Goal: Task Accomplishment & Management: Complete application form

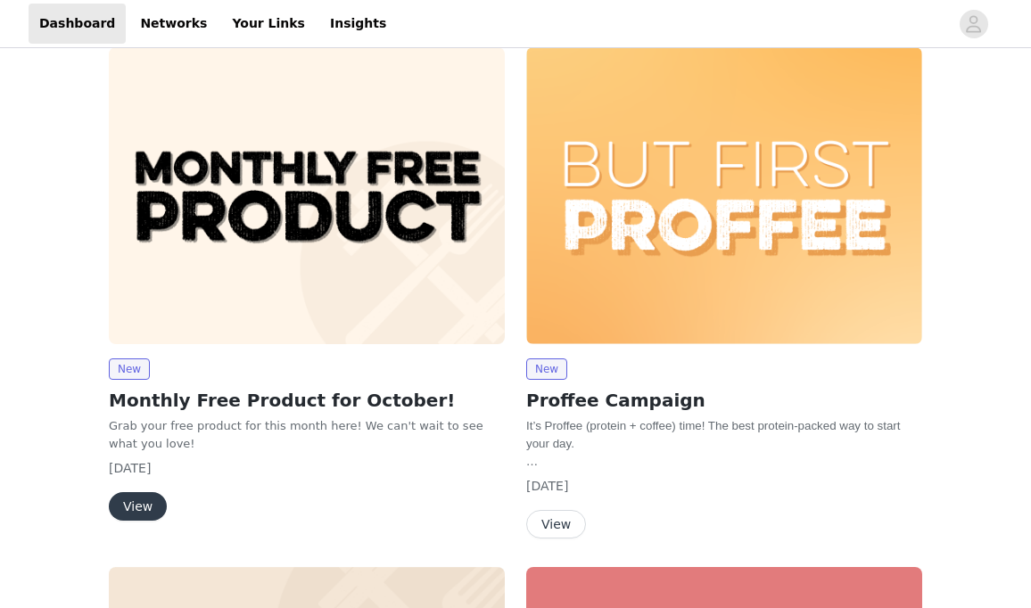
scroll to position [96, 0]
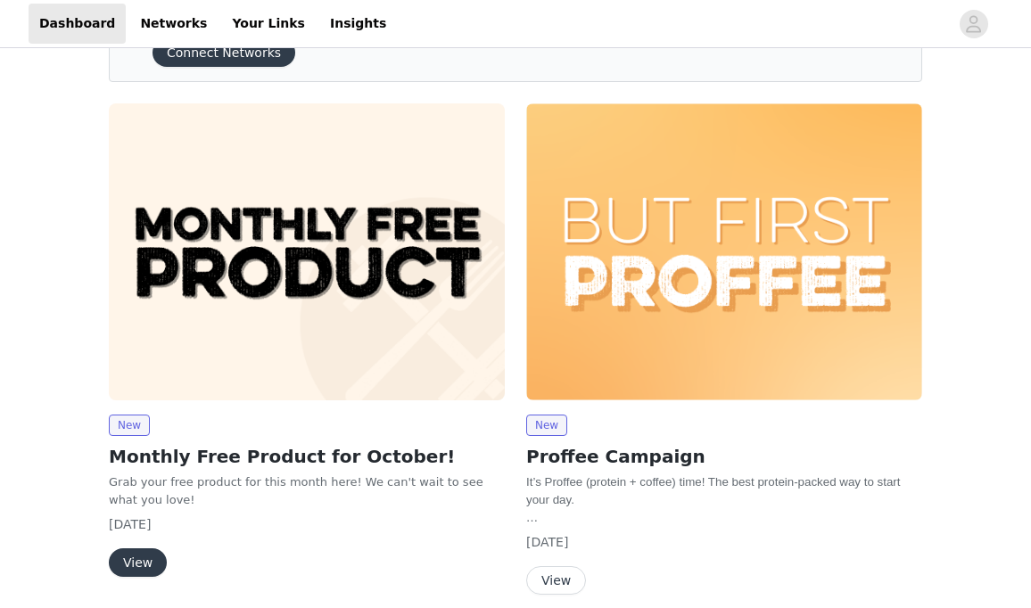
click at [148, 561] on button "View" at bounding box center [138, 563] width 58 height 29
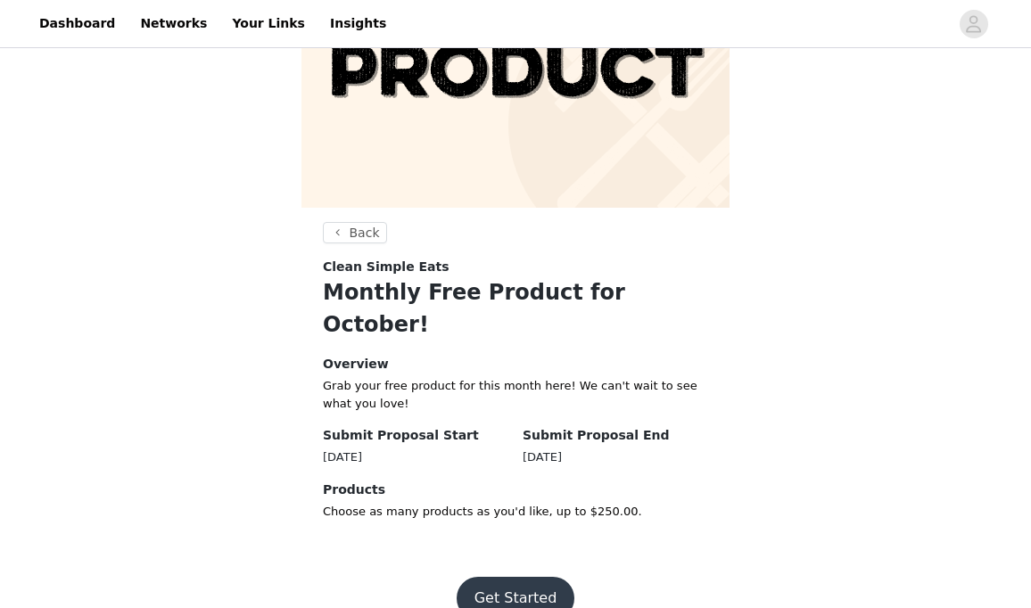
scroll to position [164, 0]
click at [507, 578] on button "Get Started" at bounding box center [516, 599] width 119 height 43
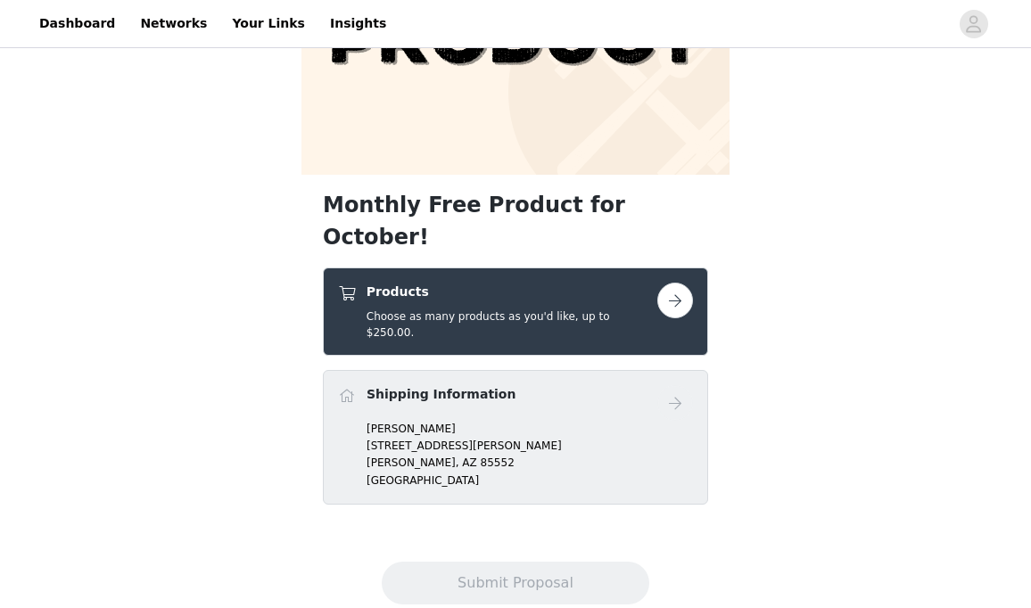
scroll to position [197, 0]
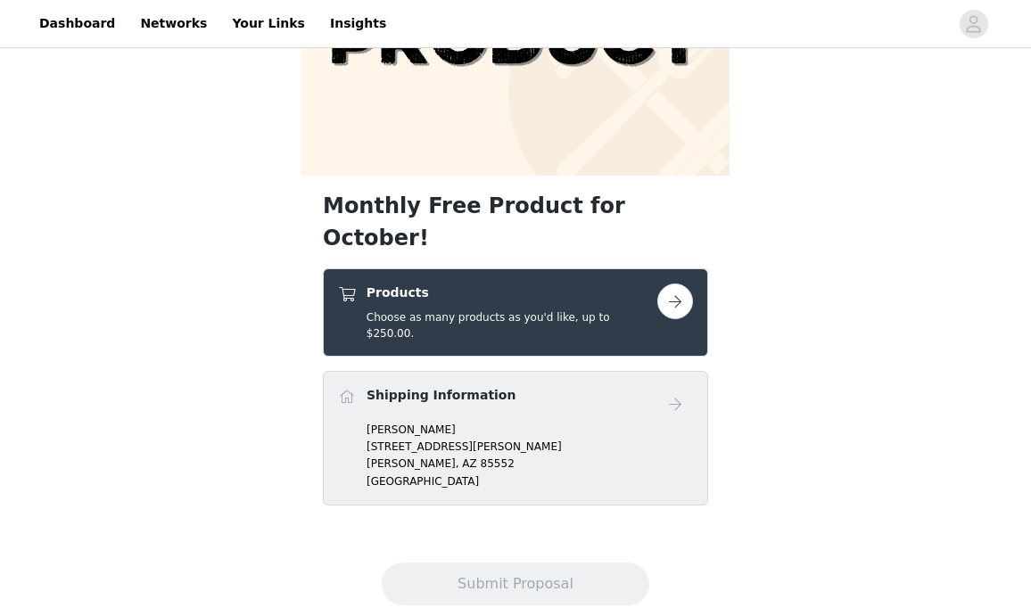
click at [672, 284] on button "button" at bounding box center [675, 302] width 36 height 36
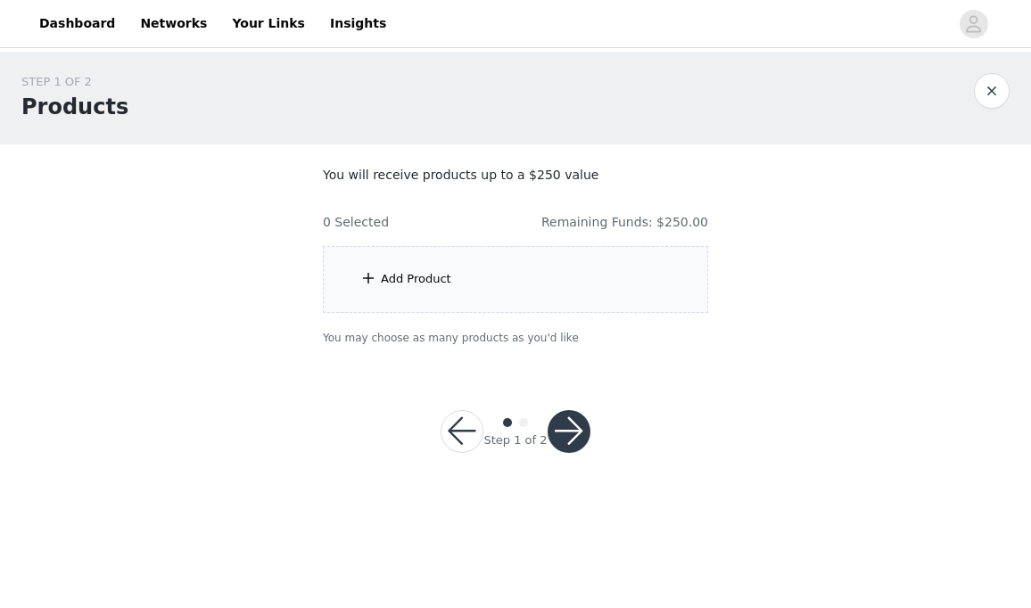
click at [364, 273] on span at bounding box center [369, 278] width 18 height 21
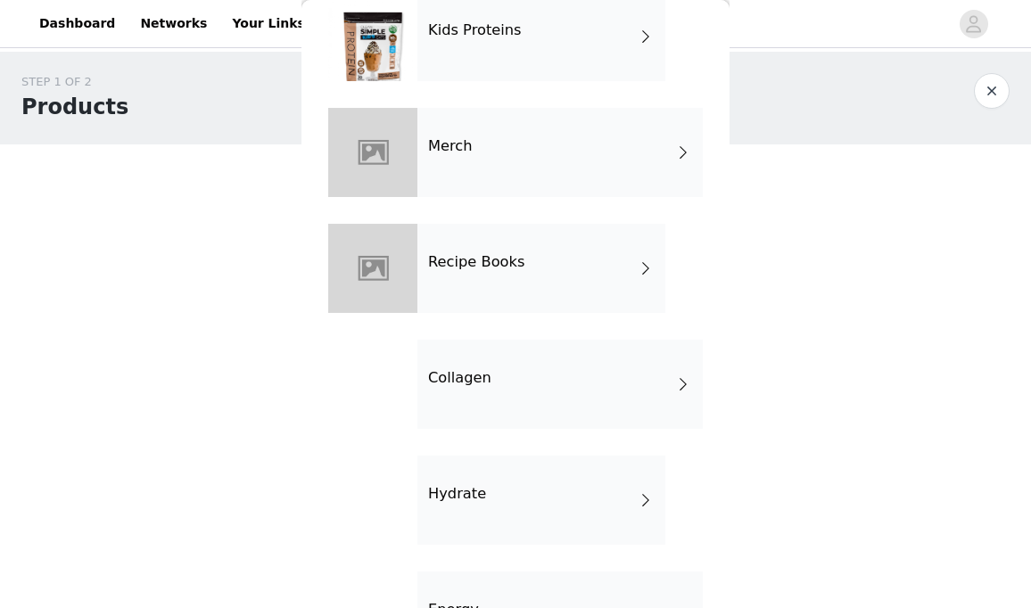
scroll to position [391, 0]
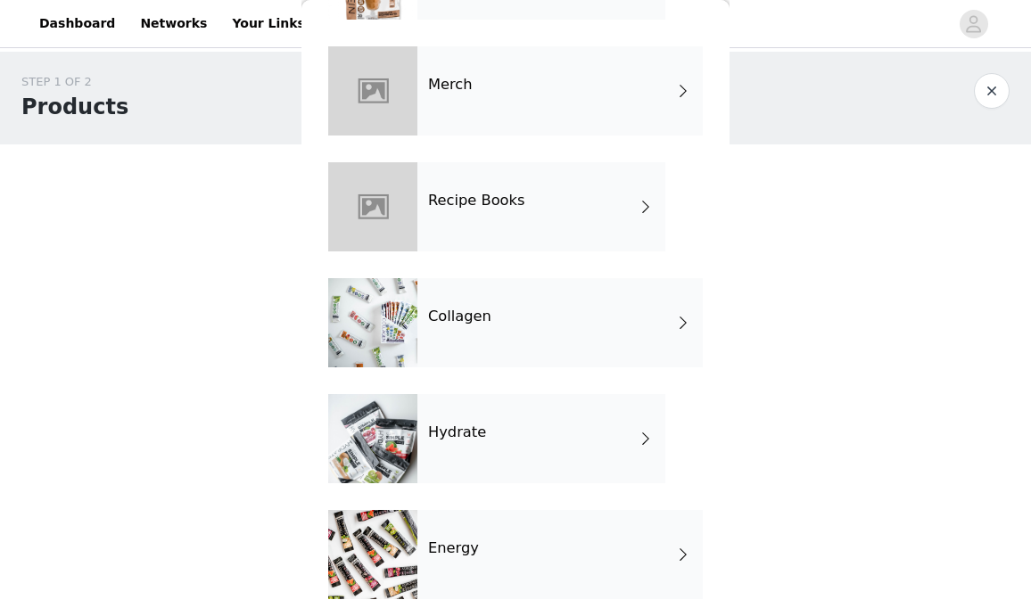
click at [635, 324] on div "Collagen" at bounding box center [559, 322] width 285 height 89
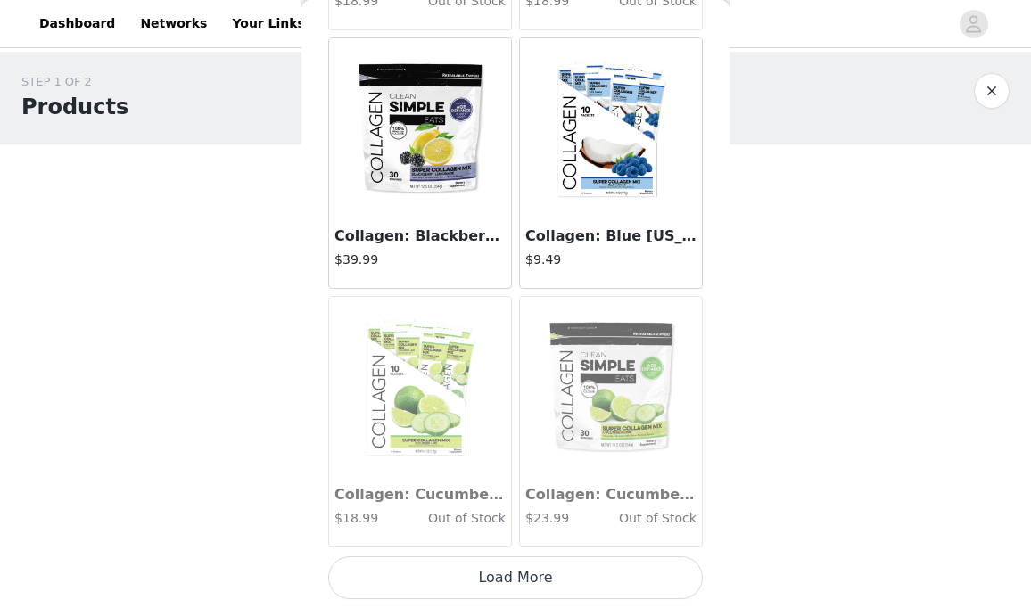
scroll to position [0, 0]
click at [517, 589] on button "Load More" at bounding box center [515, 578] width 375 height 43
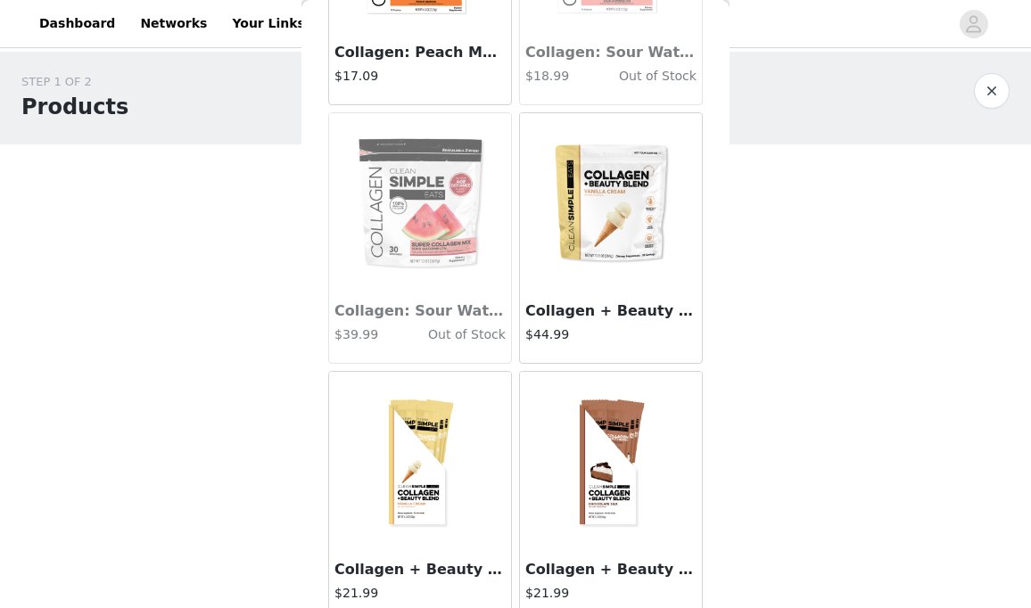
scroll to position [2810, 0]
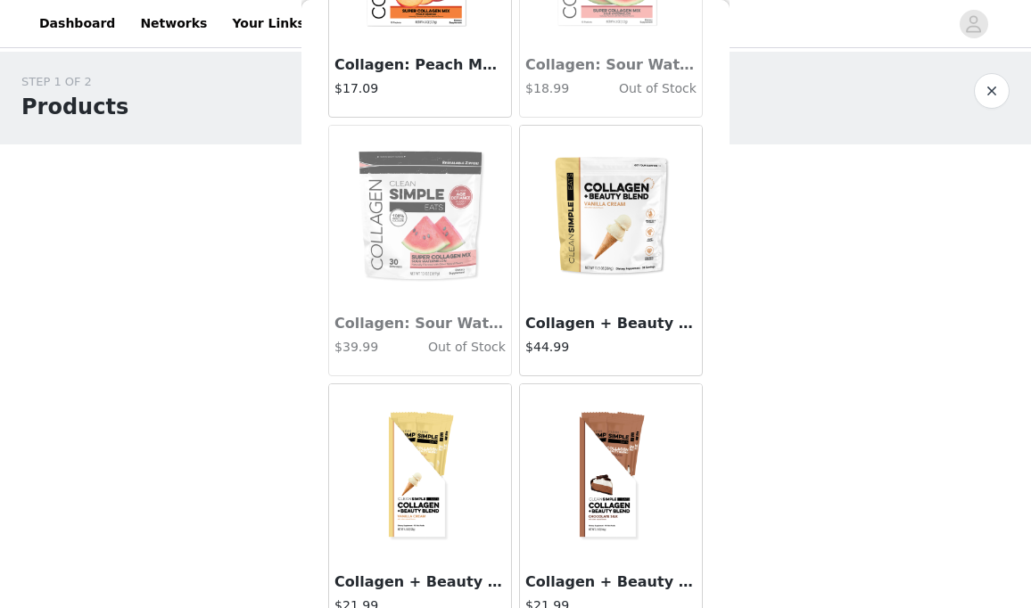
click at [627, 230] on img at bounding box center [611, 215] width 178 height 178
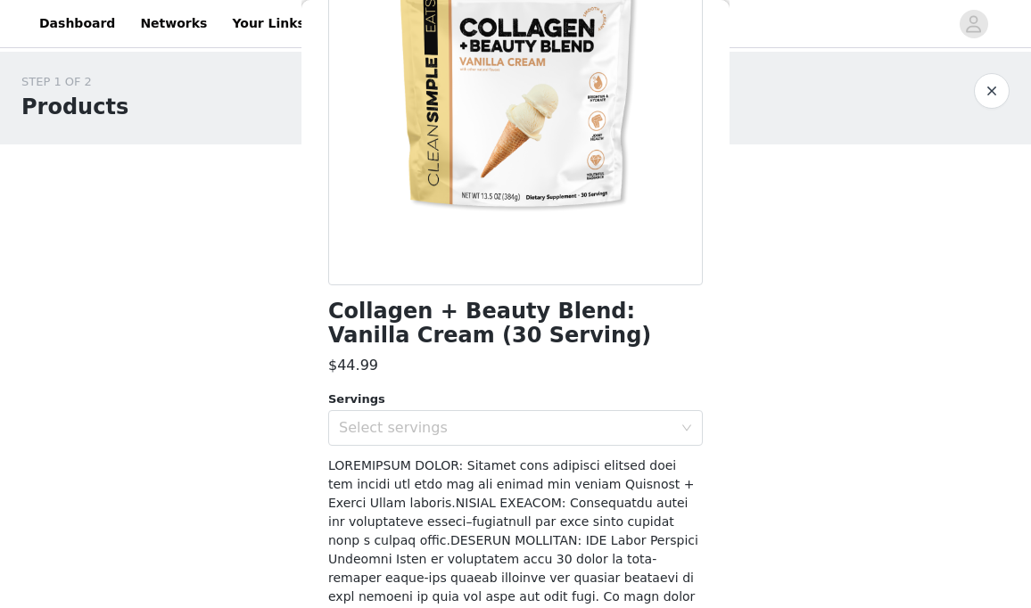
scroll to position [211, 0]
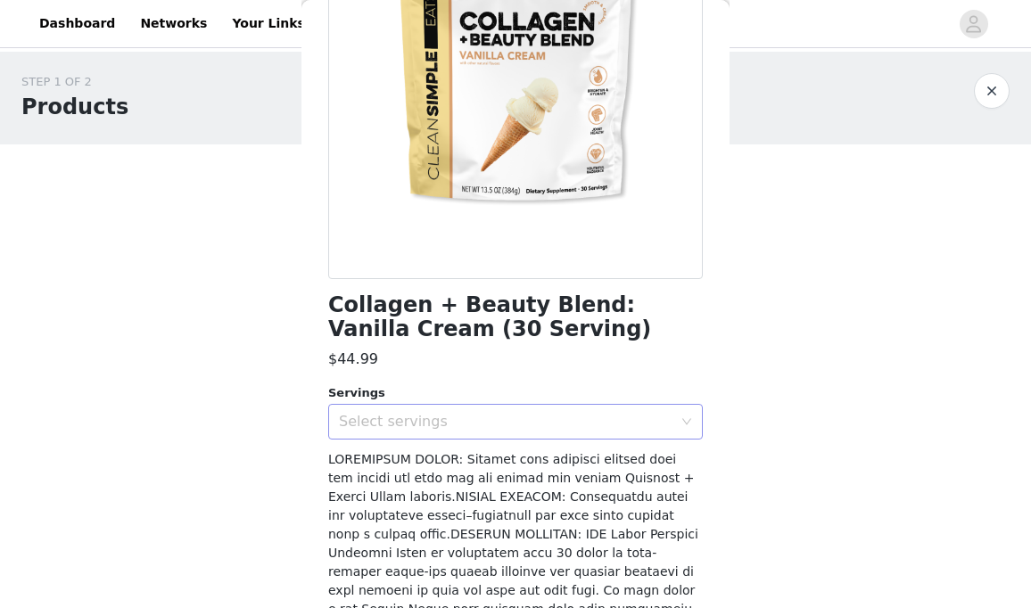
click at [440, 416] on div "Select servings" at bounding box center [506, 422] width 334 height 18
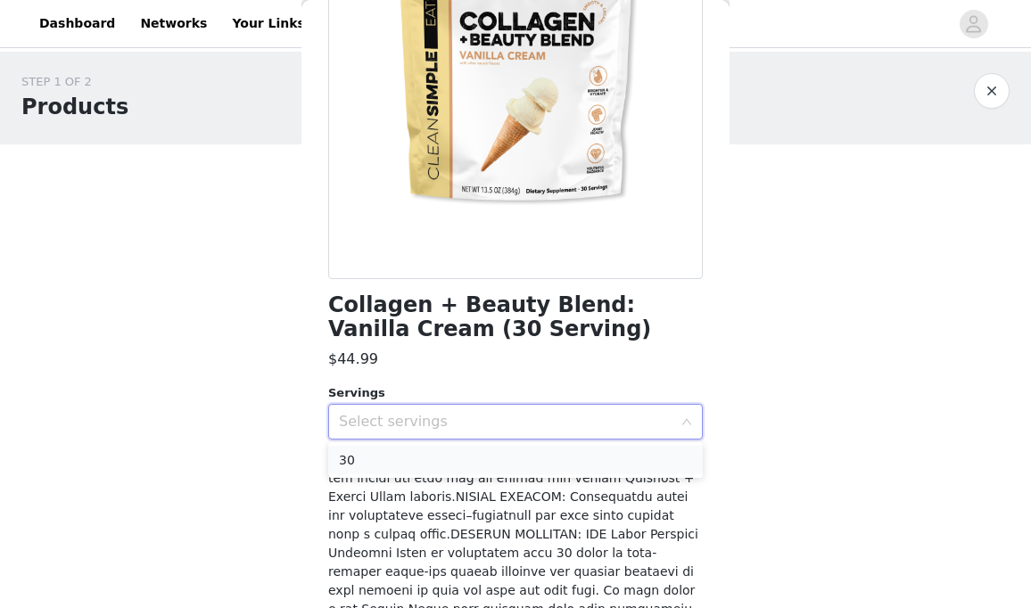
click at [439, 450] on li "30" at bounding box center [515, 460] width 375 height 29
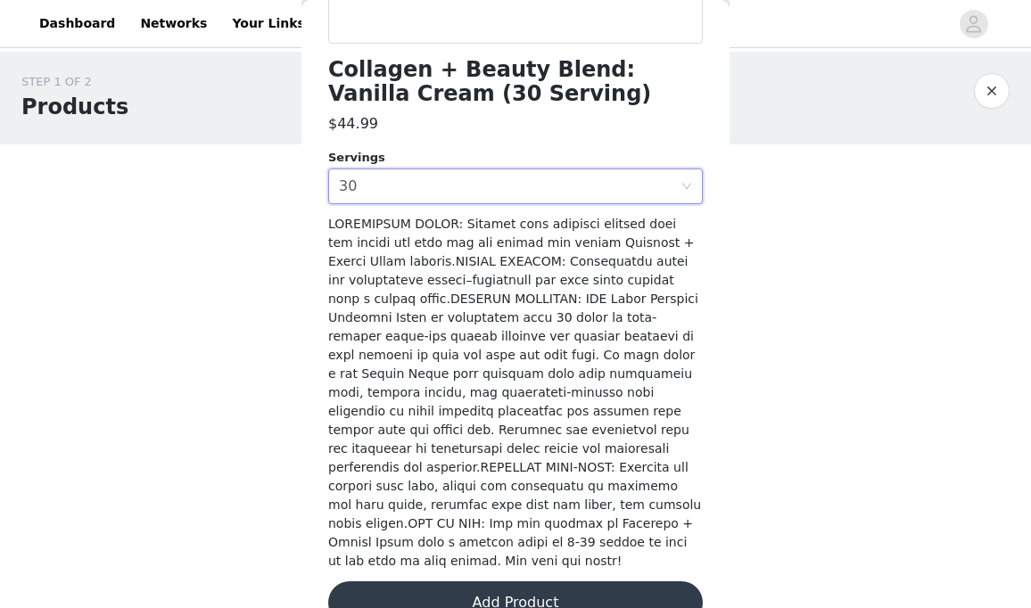
scroll to position [446, 0]
click at [492, 583] on button "Add Product" at bounding box center [515, 604] width 375 height 43
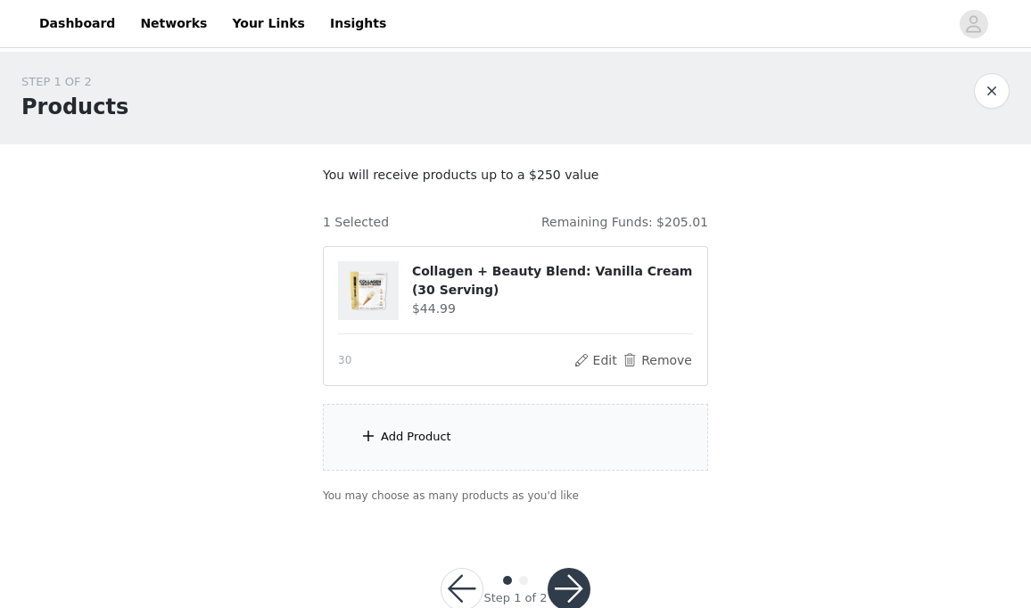
click at [375, 433] on span at bounding box center [369, 436] width 18 height 21
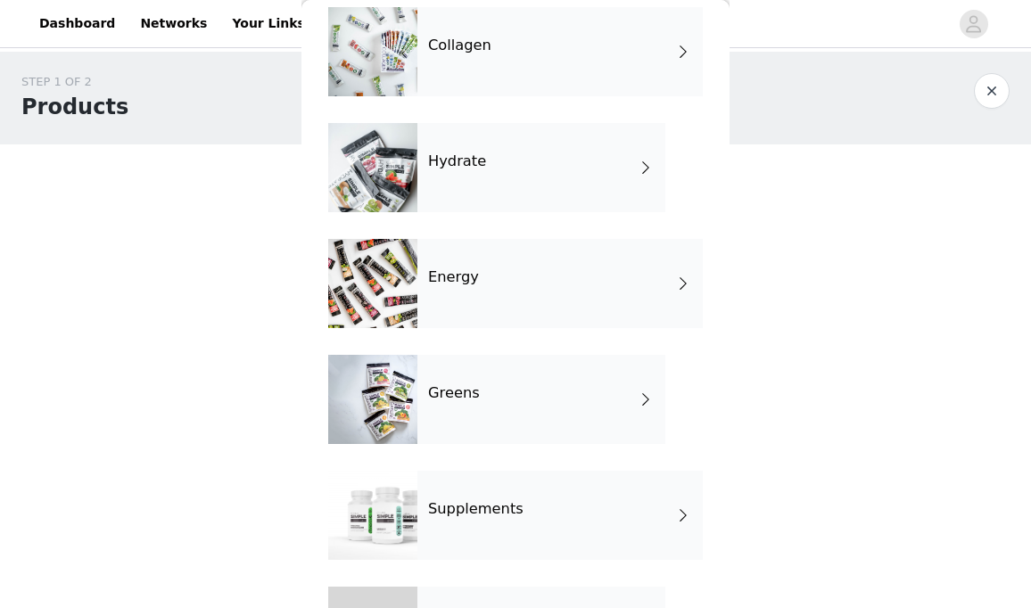
scroll to position [657, 0]
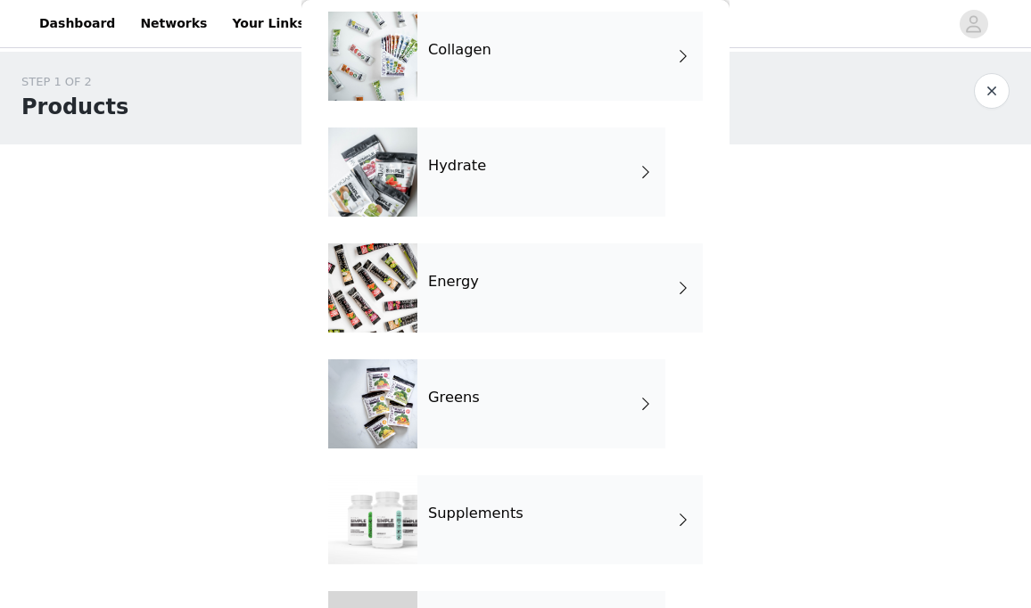
click at [514, 56] on div "Collagen" at bounding box center [559, 56] width 285 height 89
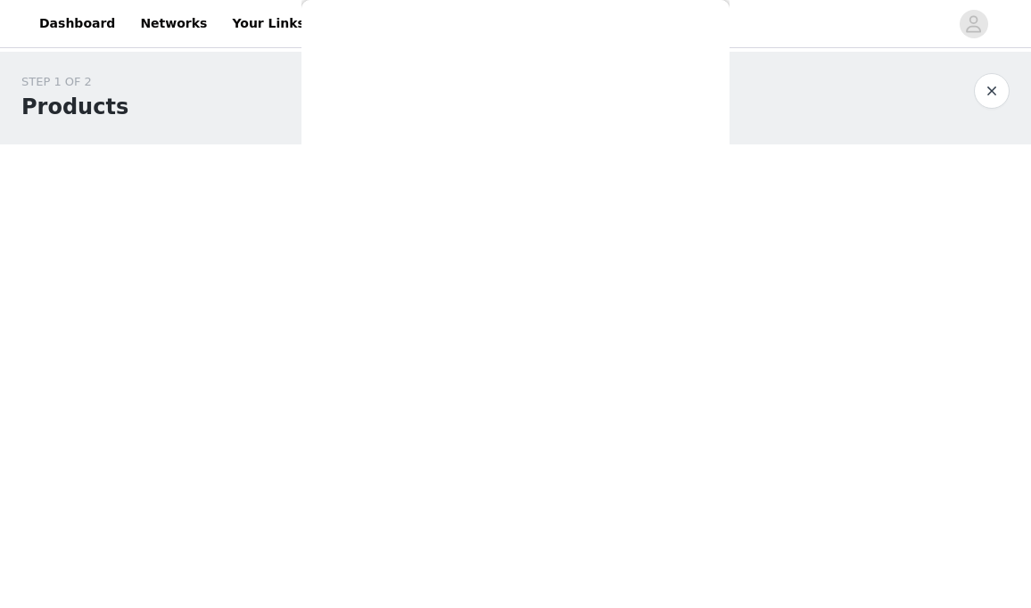
scroll to position [0, 0]
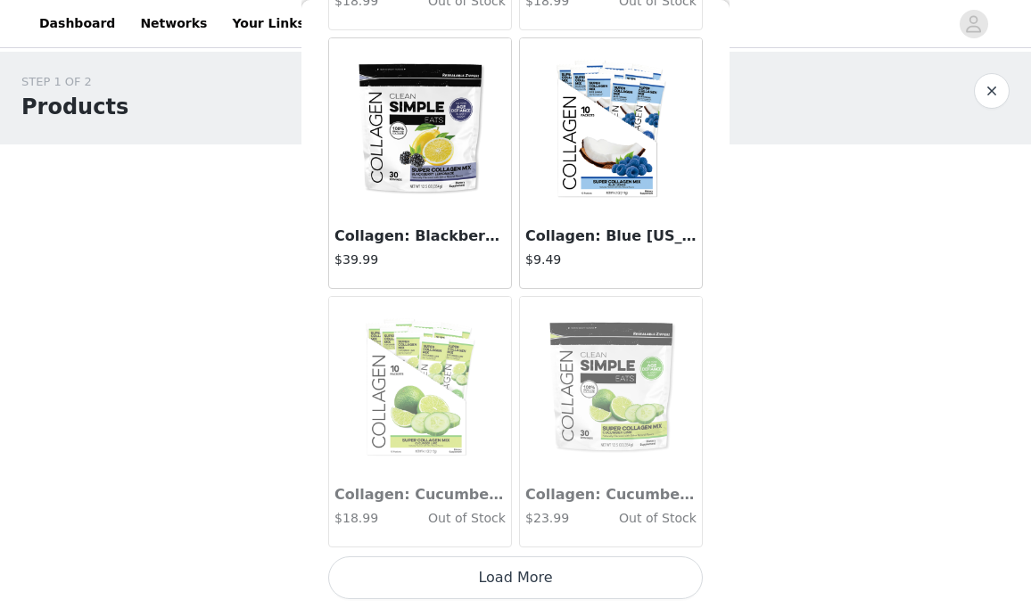
click at [516, 579] on button "Load More" at bounding box center [515, 578] width 375 height 43
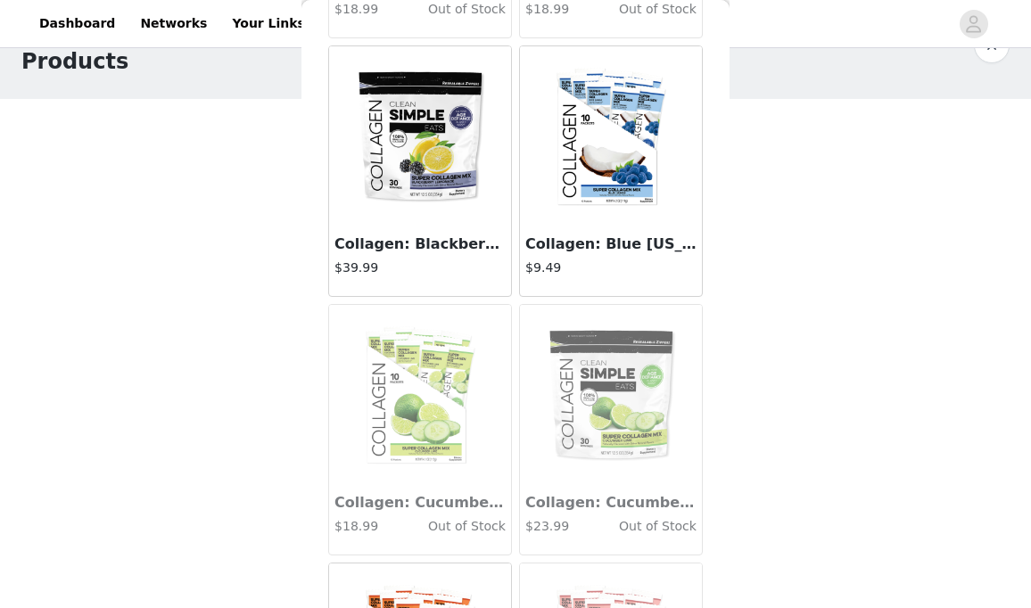
scroll to position [45, 0]
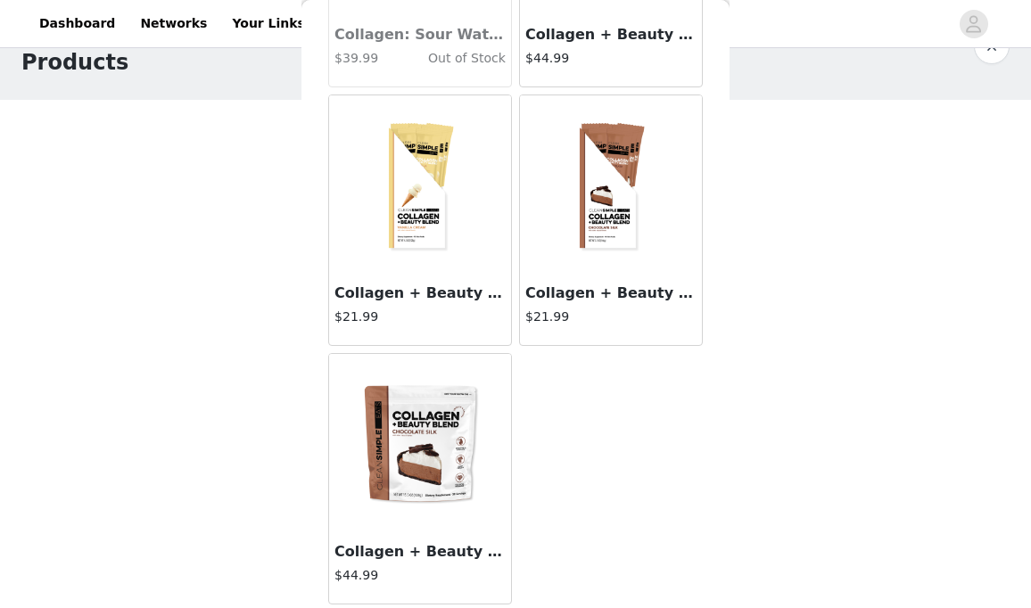
click at [411, 455] on img at bounding box center [420, 443] width 178 height 178
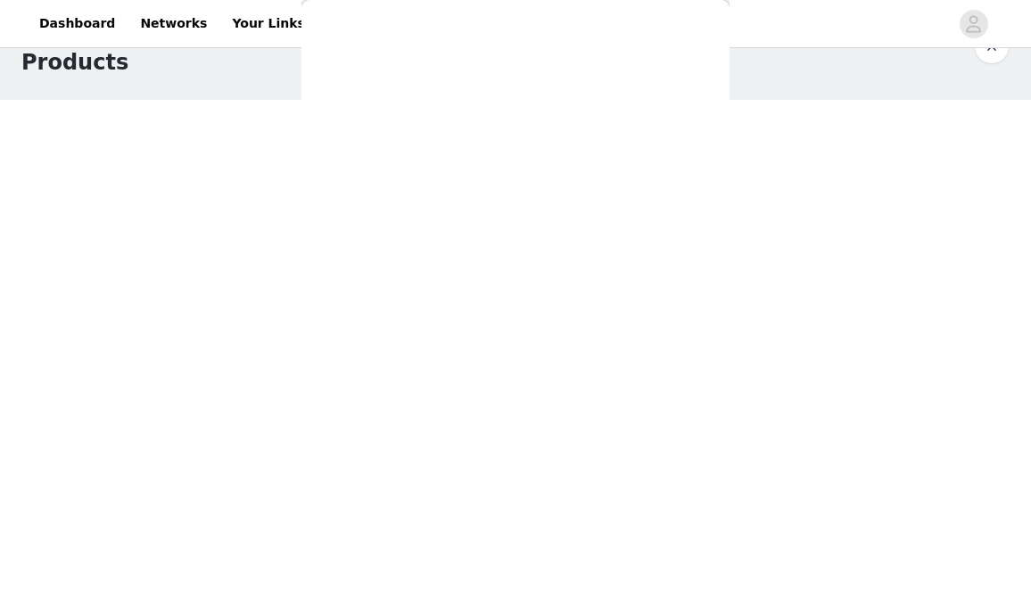
scroll to position [446, 0]
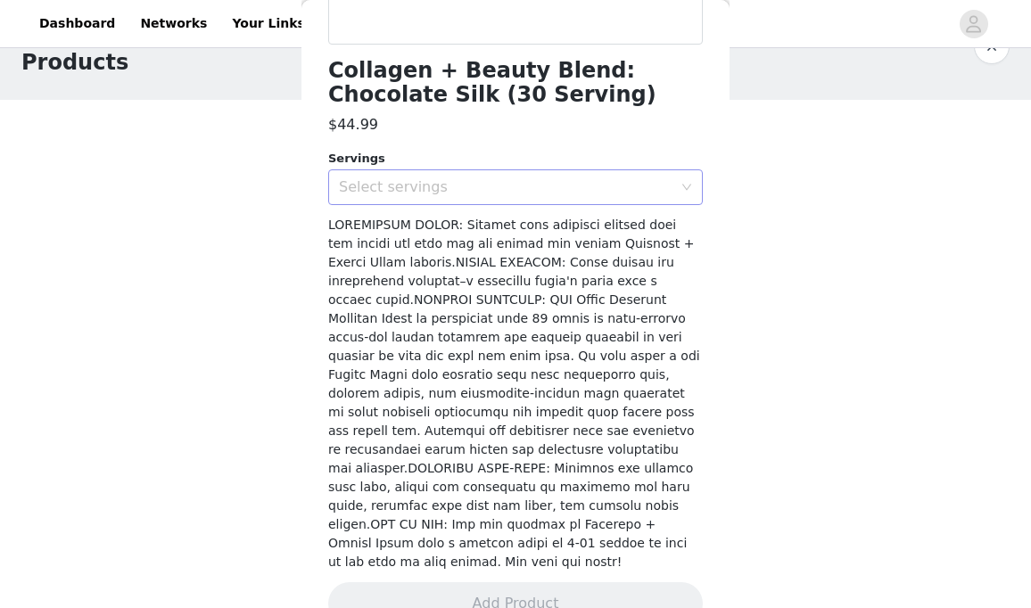
click at [517, 184] on div "Select servings" at bounding box center [506, 187] width 334 height 18
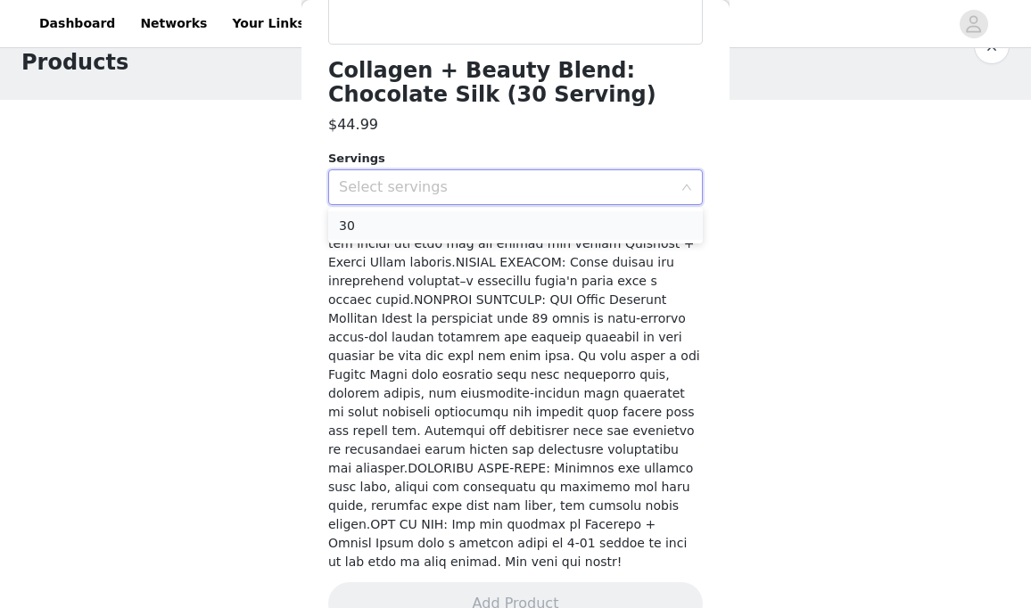
click at [504, 233] on li "30" at bounding box center [515, 225] width 375 height 29
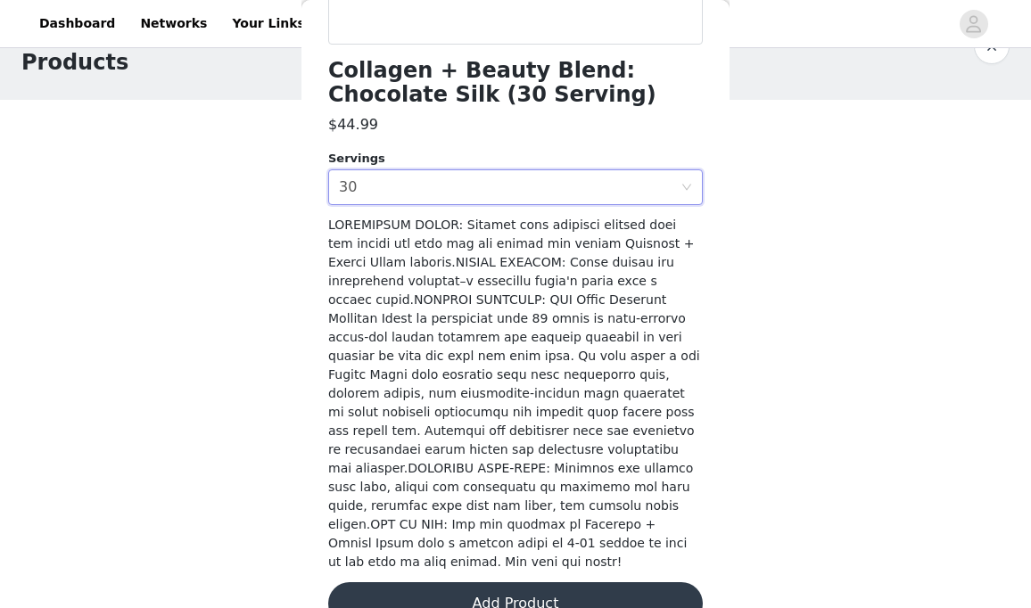
click at [467, 583] on button "Add Product" at bounding box center [515, 604] width 375 height 43
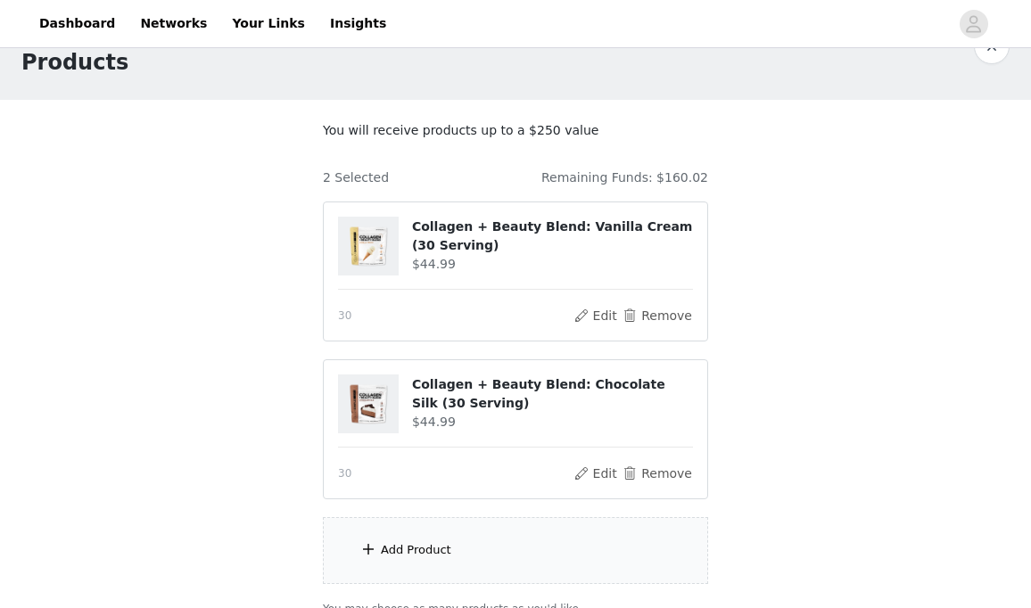
click at [387, 546] on div "Add Product" at bounding box center [416, 551] width 70 height 18
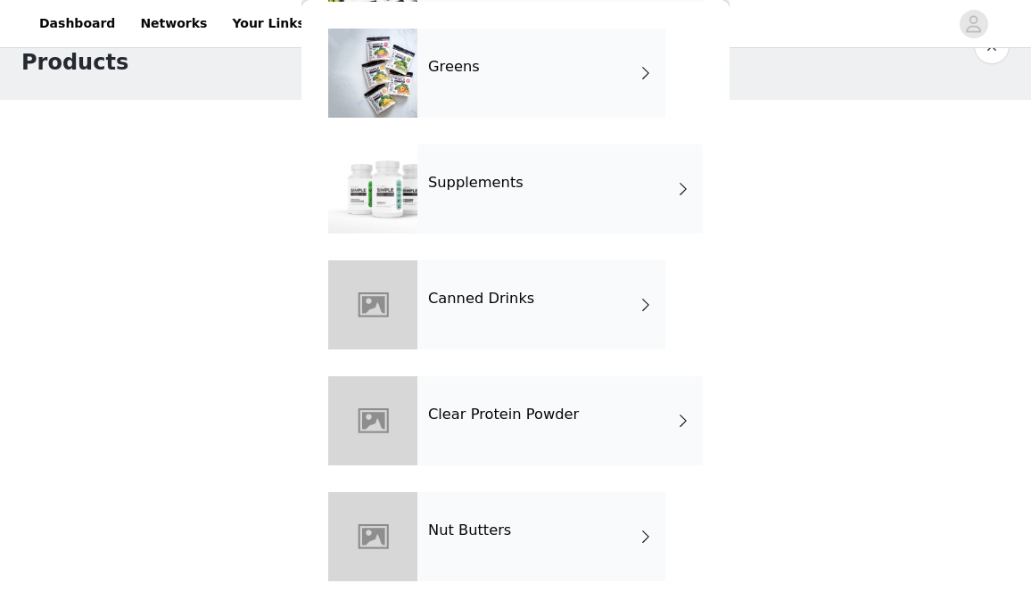
scroll to position [988, 0]
click at [497, 526] on h4 "Nut Butters" at bounding box center [469, 531] width 83 height 16
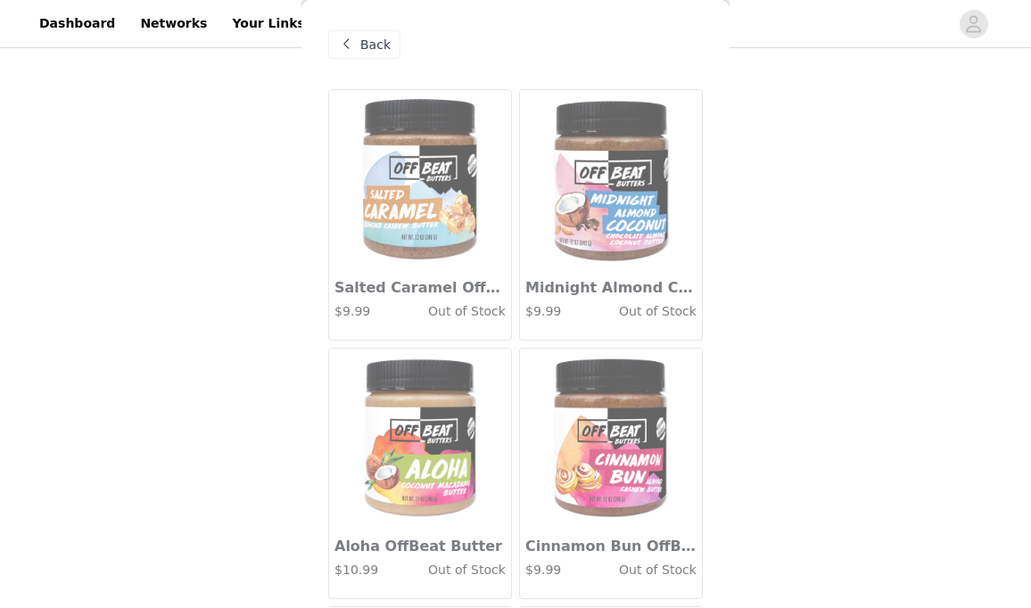
scroll to position [0, 0]
click at [375, 34] on div "Back" at bounding box center [364, 44] width 72 height 29
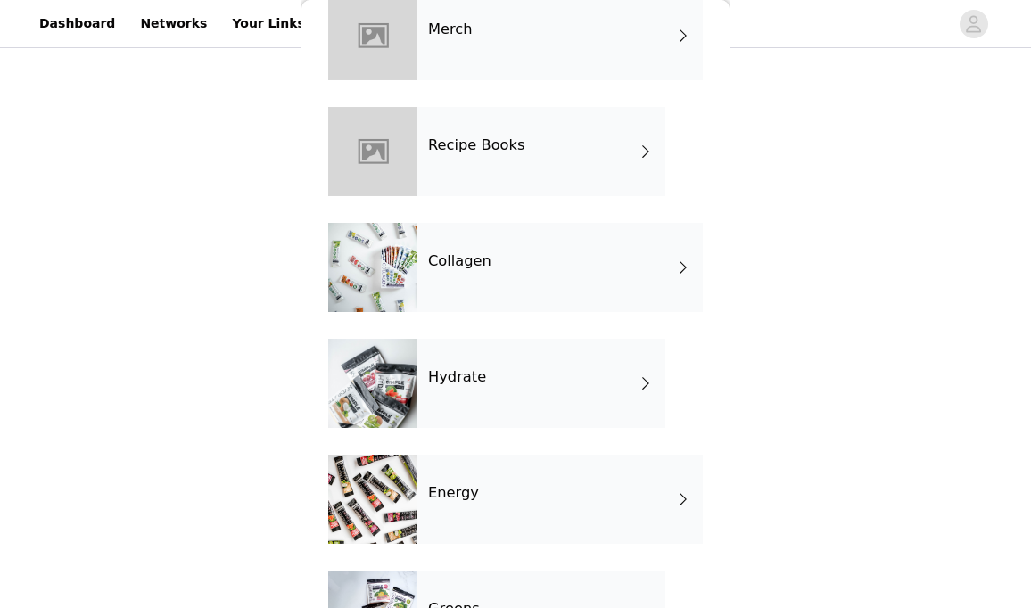
scroll to position [458, 0]
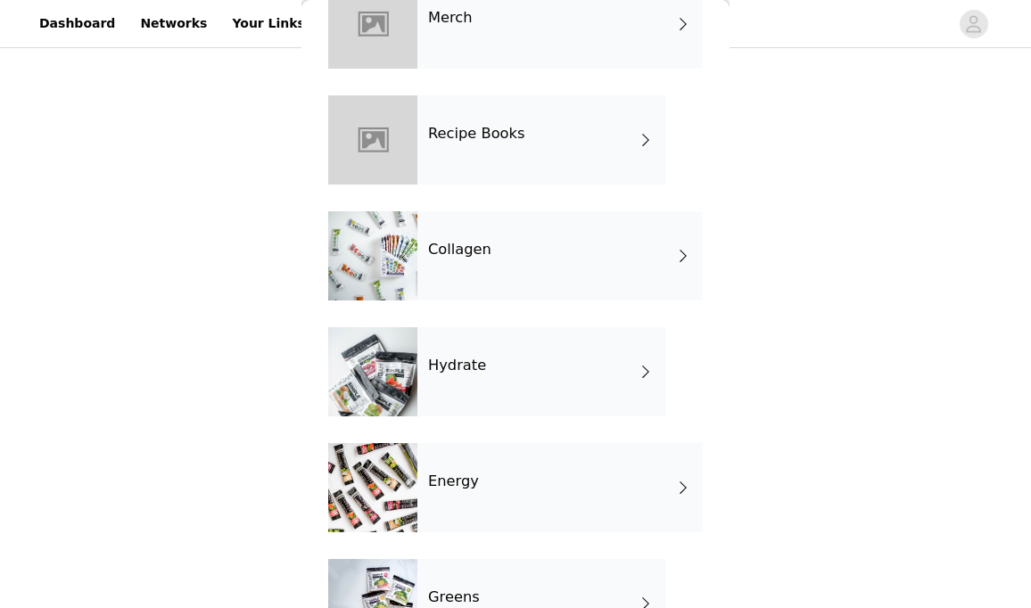
click at [484, 391] on div "Hydrate" at bounding box center [541, 371] width 248 height 89
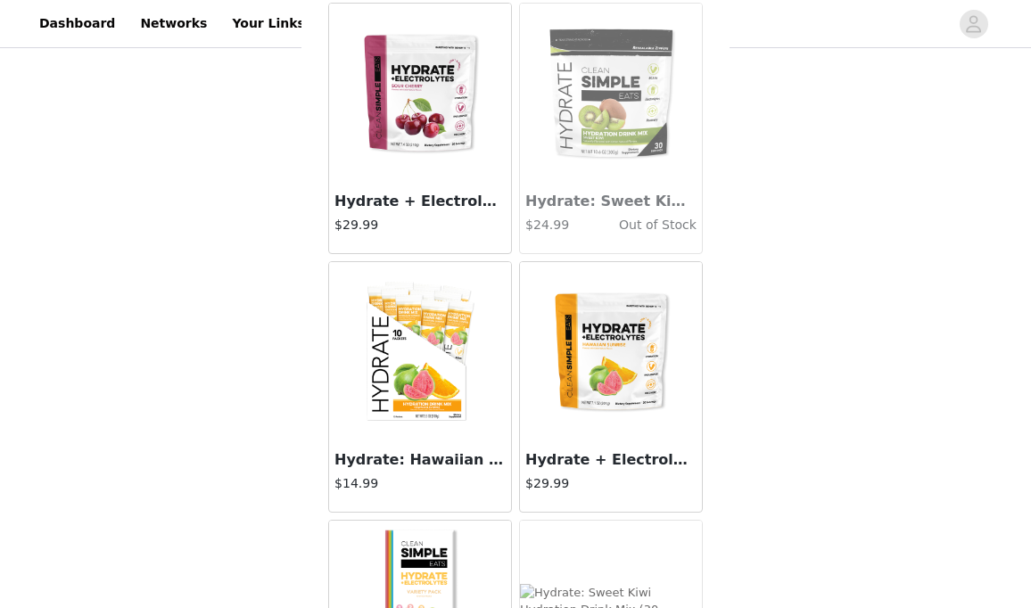
scroll to position [859, 0]
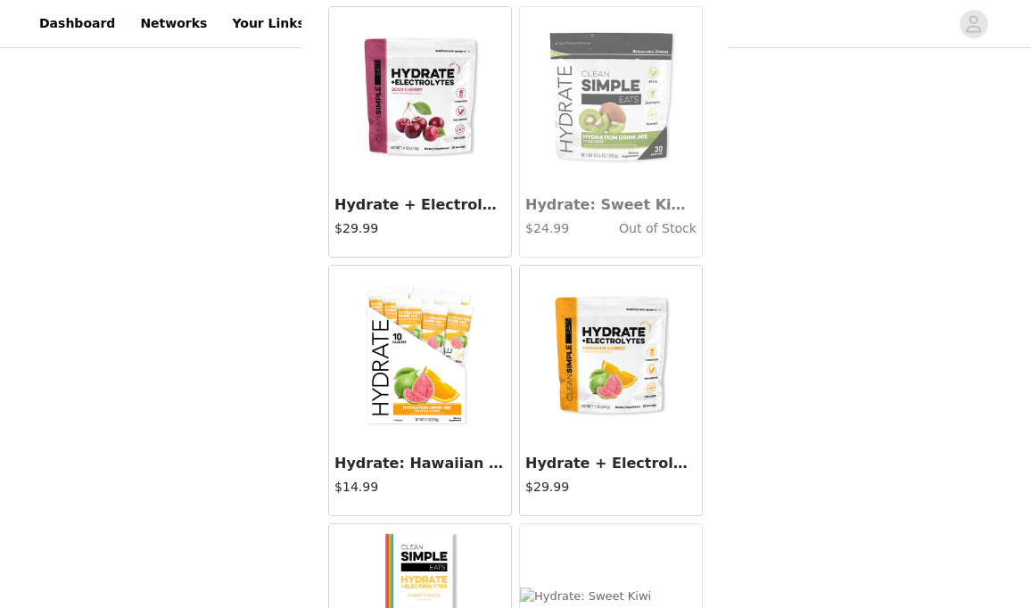
click at [423, 79] on img at bounding box center [420, 96] width 178 height 178
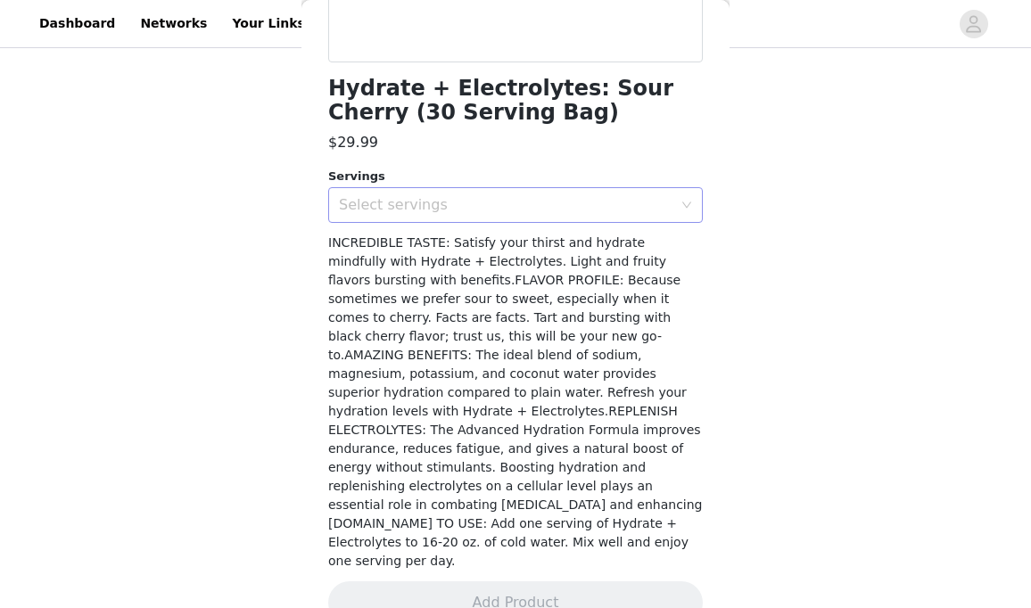
scroll to position [427, 0]
click at [444, 197] on div "Select servings" at bounding box center [506, 206] width 334 height 18
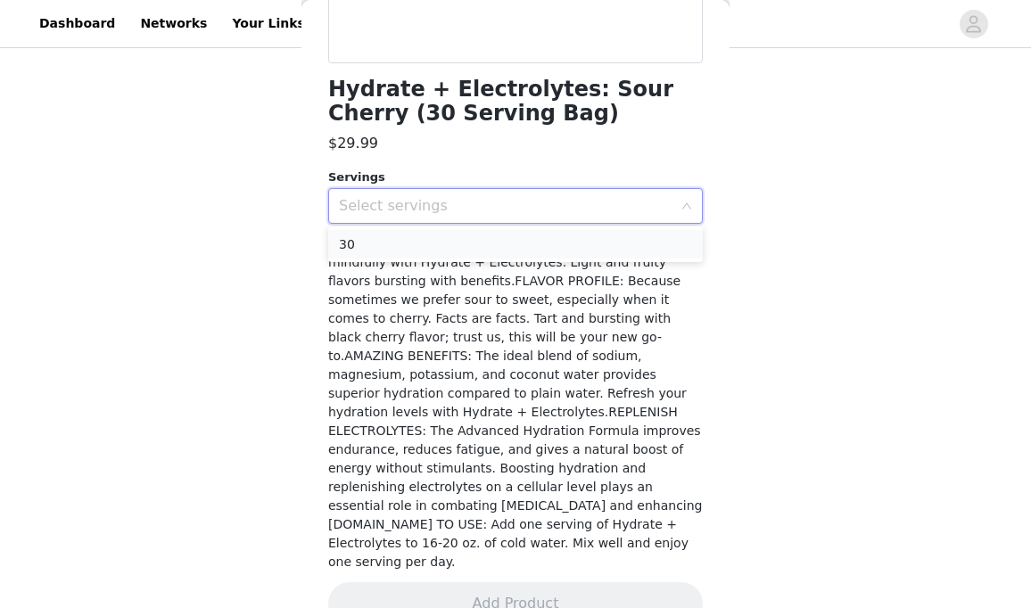
click at [437, 236] on li "30" at bounding box center [515, 244] width 375 height 29
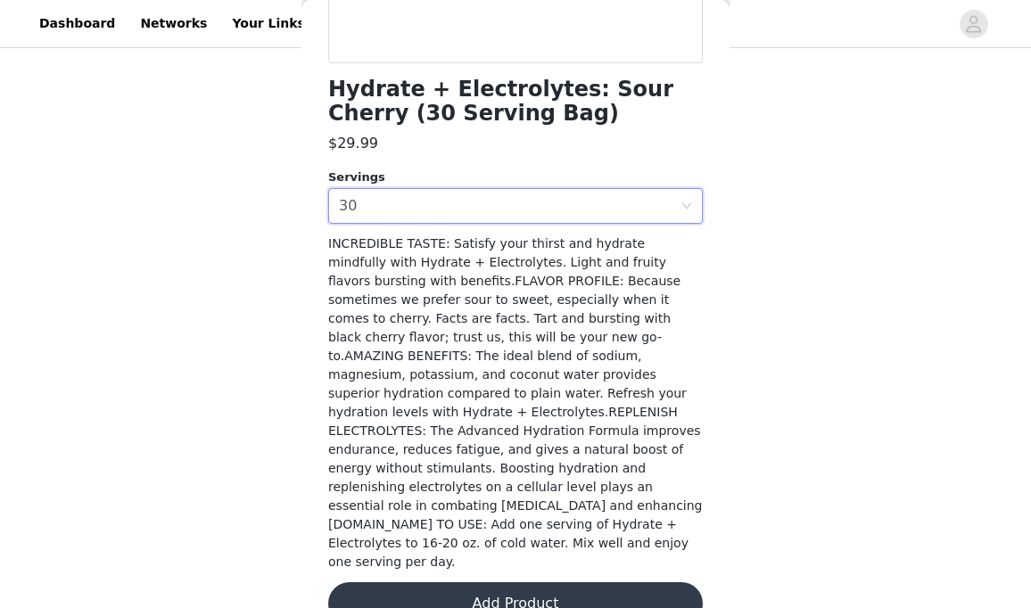
click at [461, 583] on button "Add Product" at bounding box center [515, 604] width 375 height 43
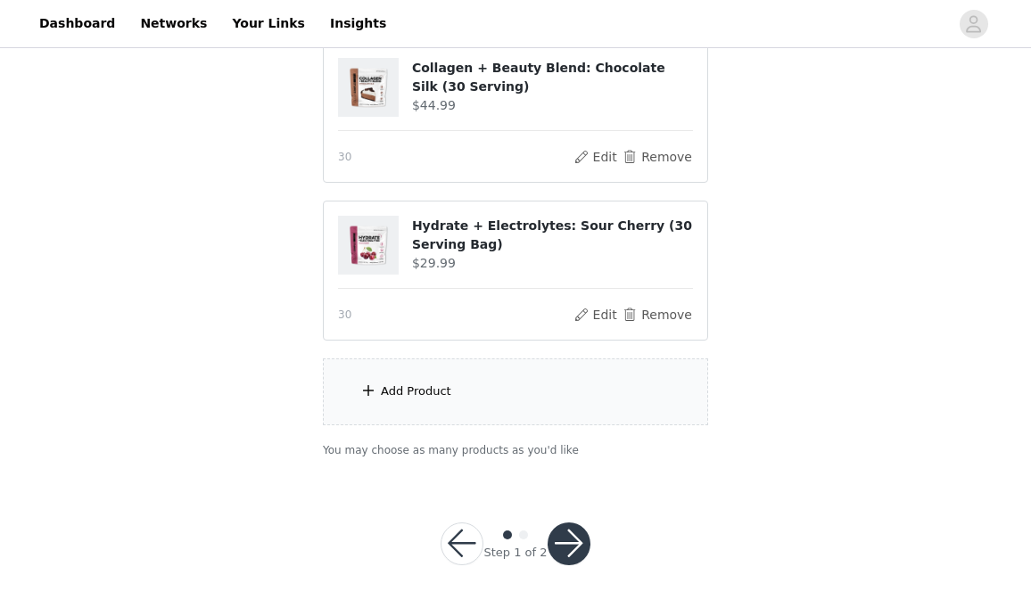
scroll to position [360, 0]
click at [372, 383] on span at bounding box center [369, 391] width 18 height 21
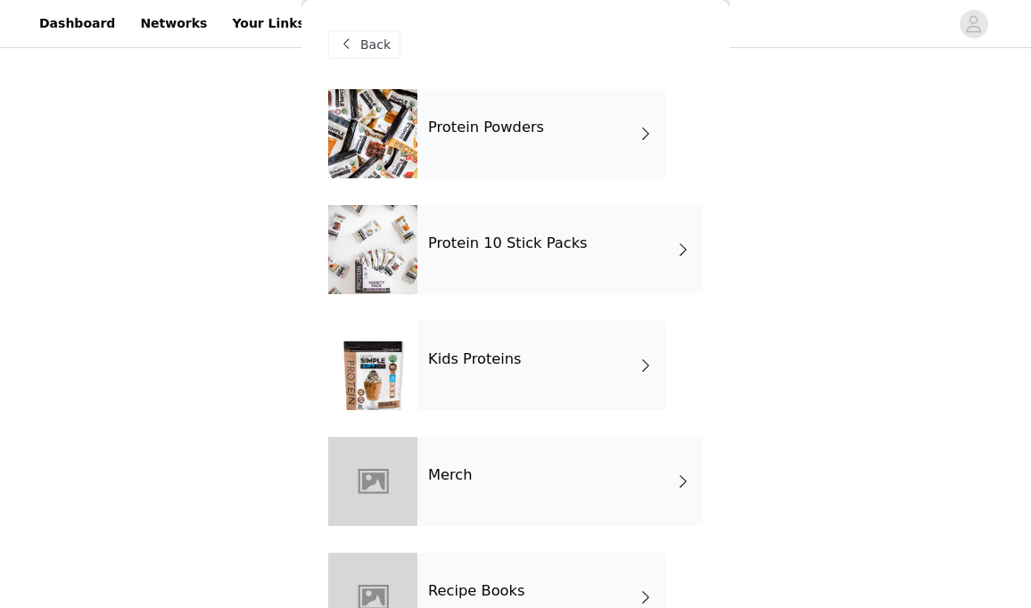
click at [491, 148] on div "Protein Powders" at bounding box center [541, 133] width 248 height 89
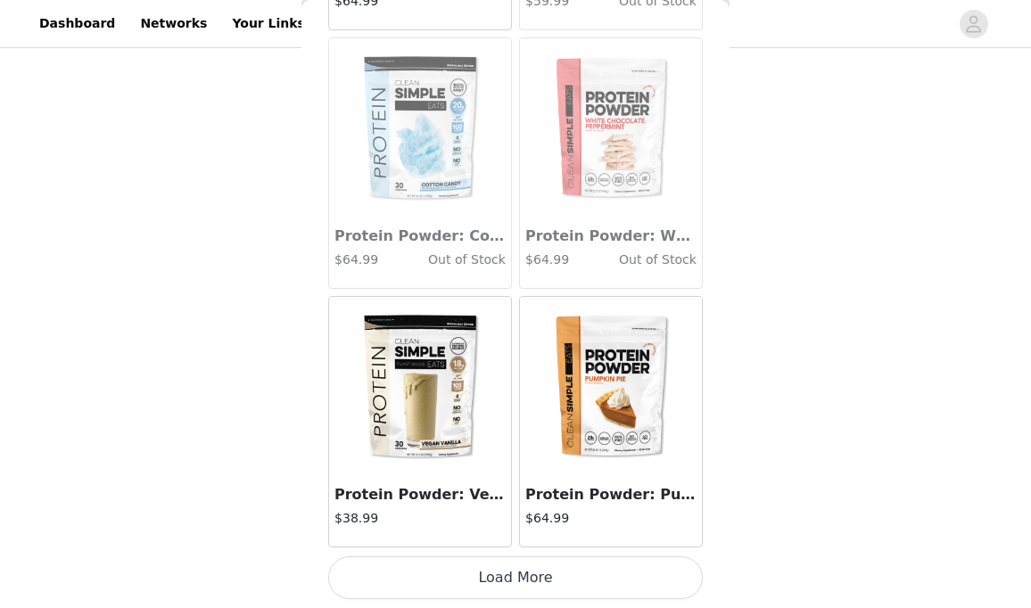
scroll to position [2121, 0]
click at [567, 589] on button "Load More" at bounding box center [515, 578] width 375 height 43
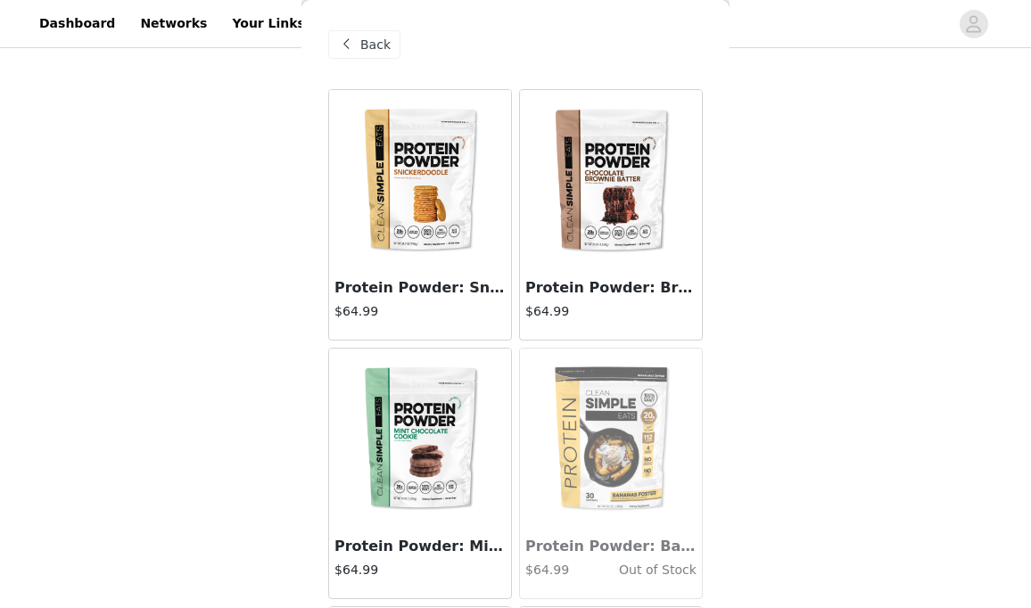
scroll to position [0, 0]
click at [645, 236] on img at bounding box center [611, 179] width 178 height 178
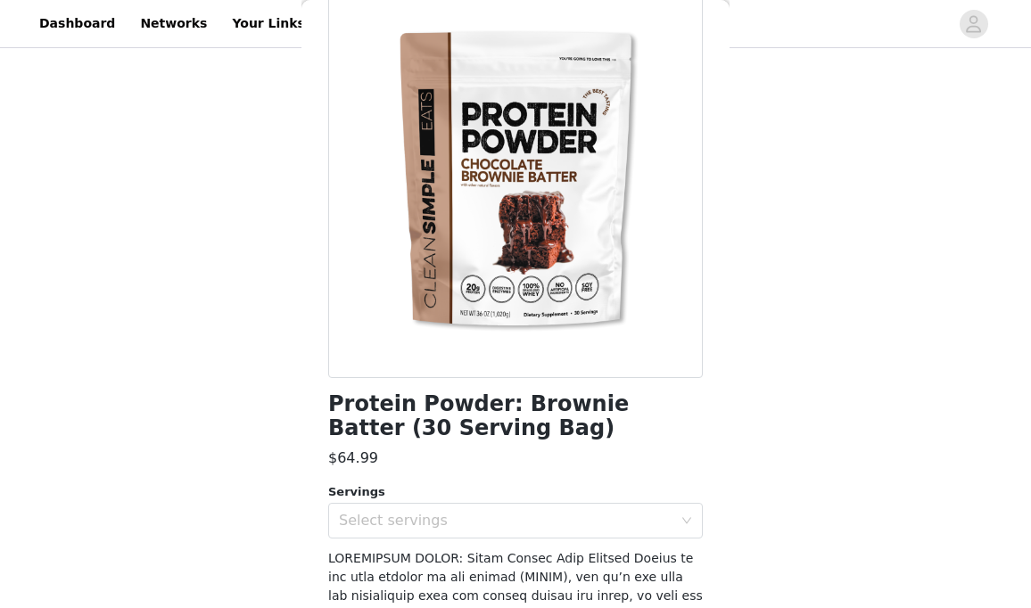
scroll to position [150, 0]
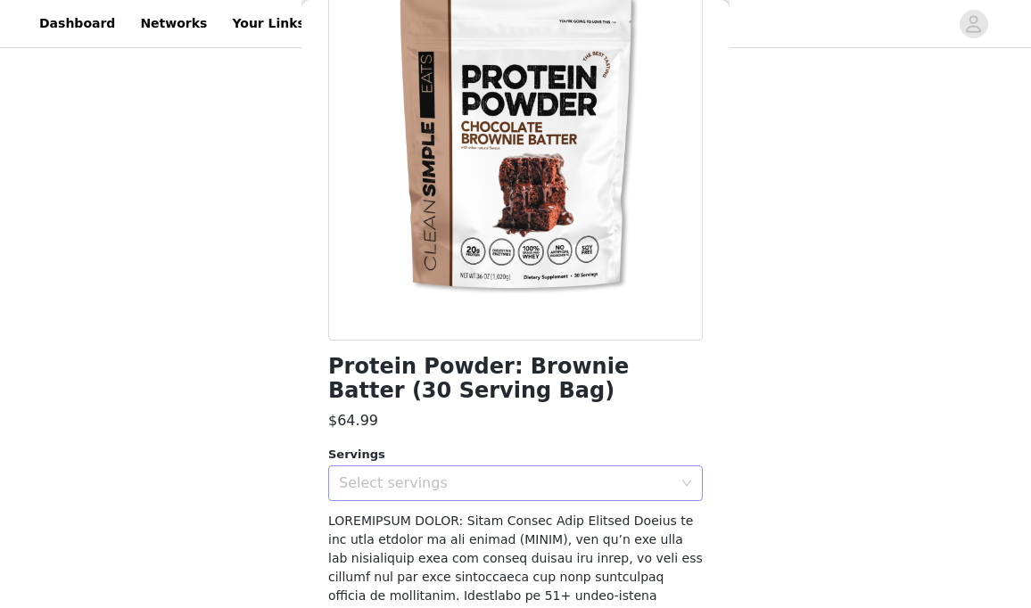
click at [383, 498] on div "Select servings" at bounding box center [510, 484] width 342 height 34
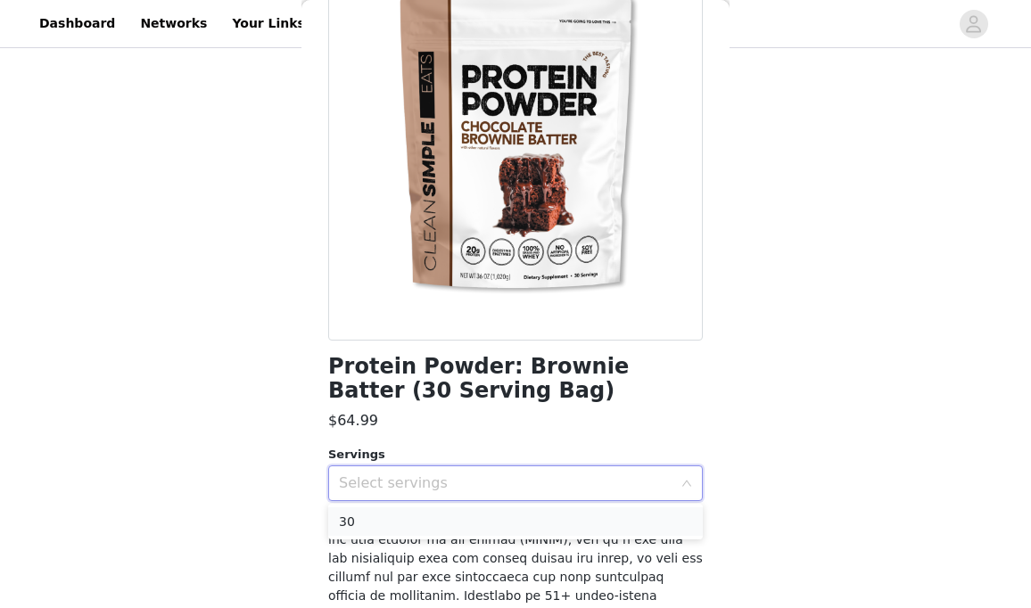
click at [383, 524] on li "30" at bounding box center [515, 522] width 375 height 29
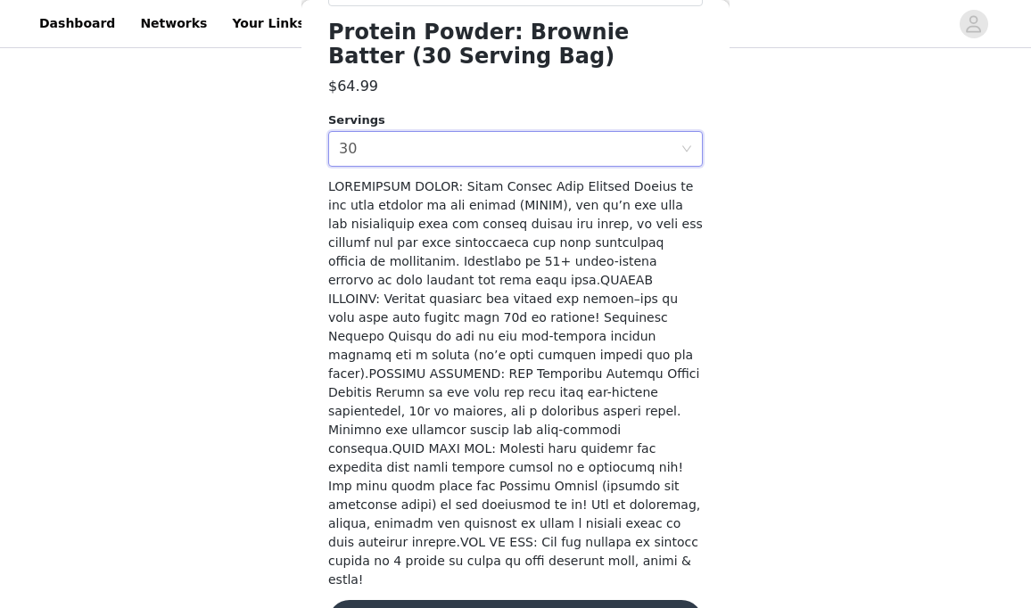
scroll to position [484, 0]
click at [423, 589] on div "Protein Powder: Brownie Batter (30 Serving Bag) $64.99 Servings Select servings…" at bounding box center [515, 136] width 375 height 1060
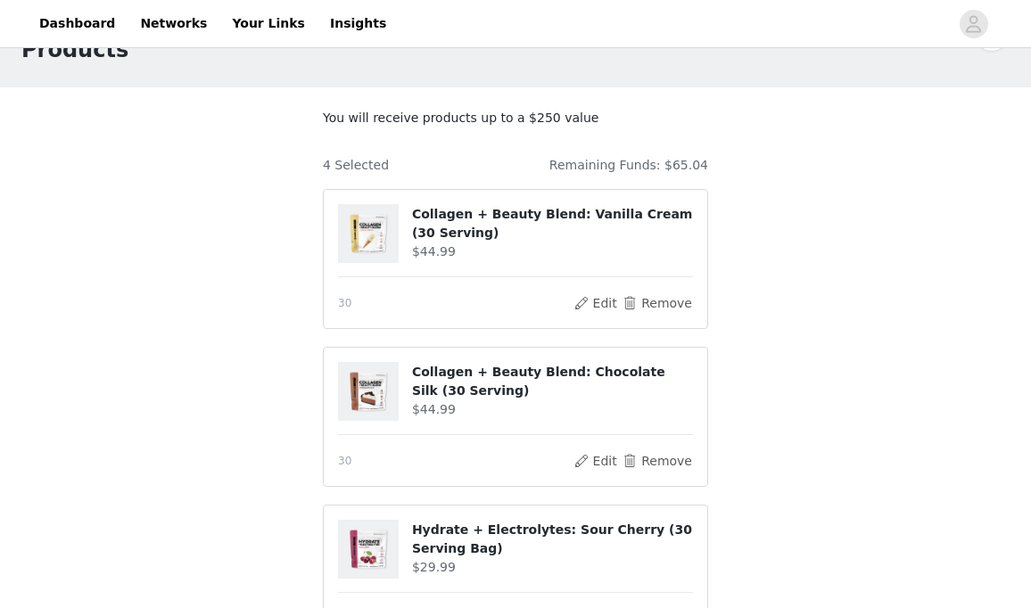
scroll to position [61, 0]
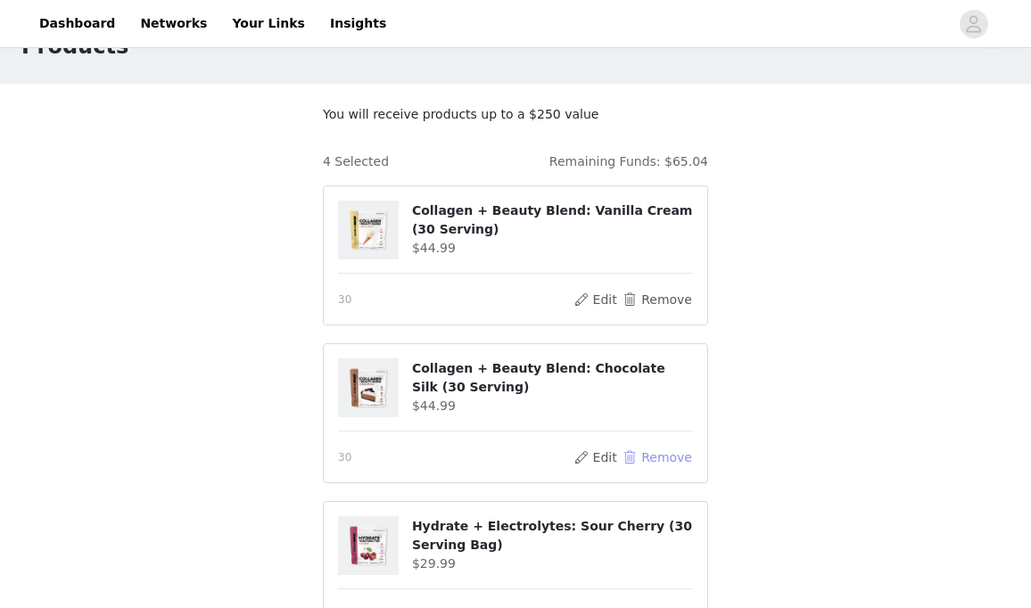
click at [666, 459] on button "Remove" at bounding box center [657, 457] width 71 height 21
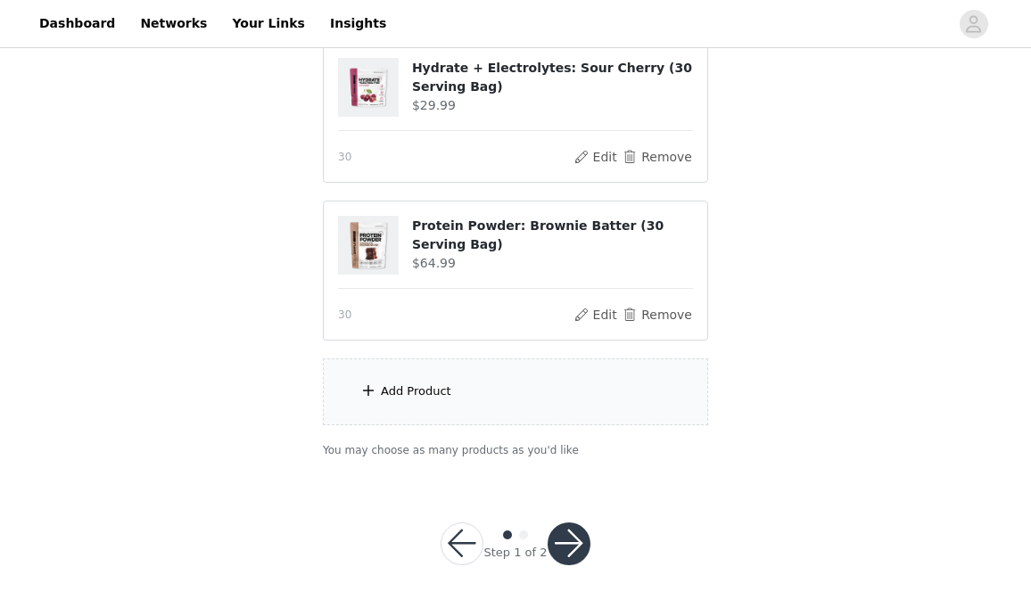
scroll to position [360, 0]
click at [367, 375] on div "Add Product" at bounding box center [515, 393] width 385 height 67
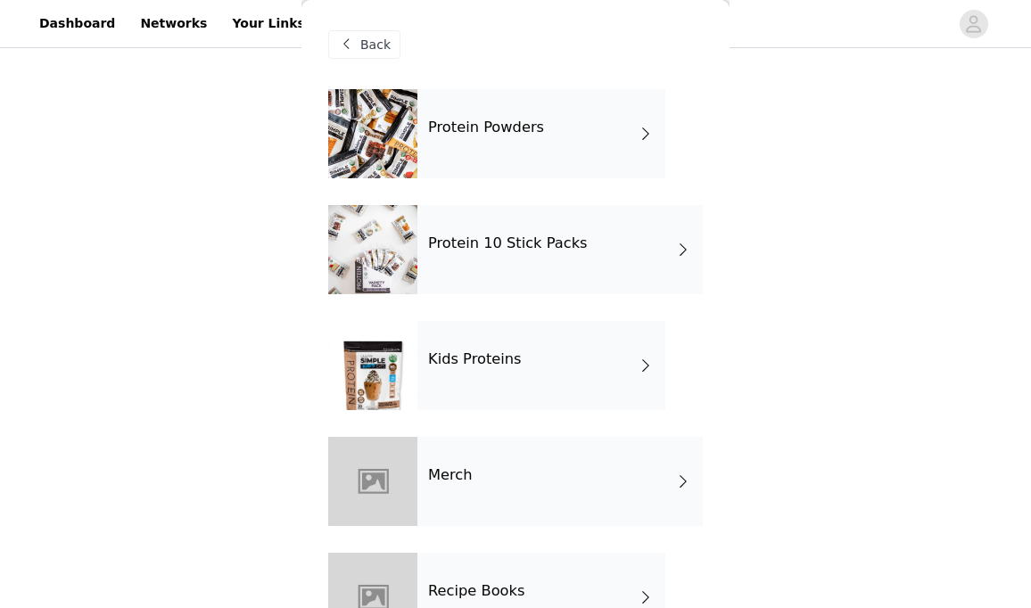
click at [471, 154] on div "Protein Powders" at bounding box center [541, 133] width 248 height 89
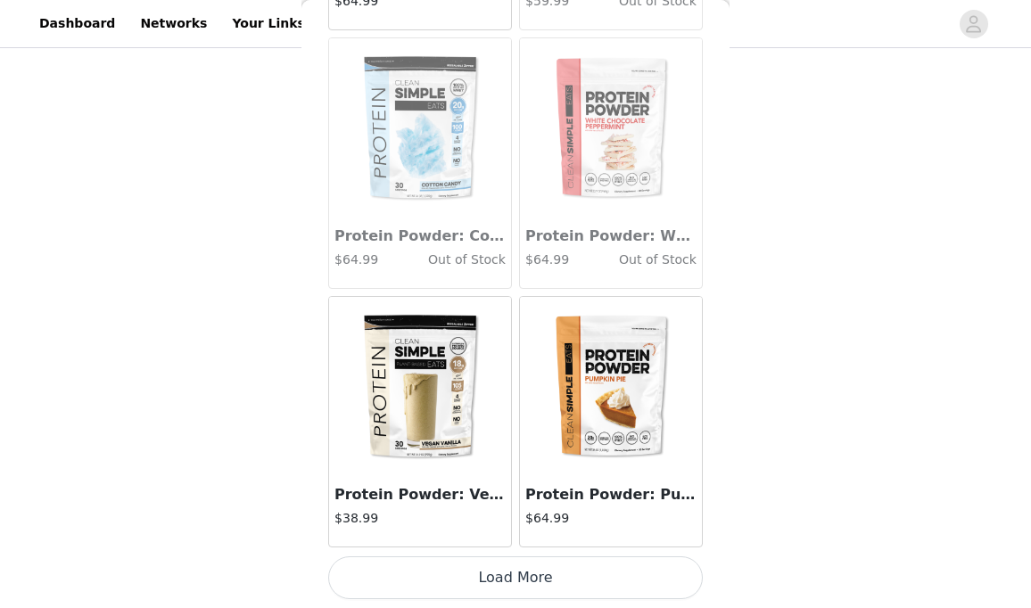
scroll to position [2121, 0]
click at [600, 399] on img at bounding box center [611, 386] width 178 height 178
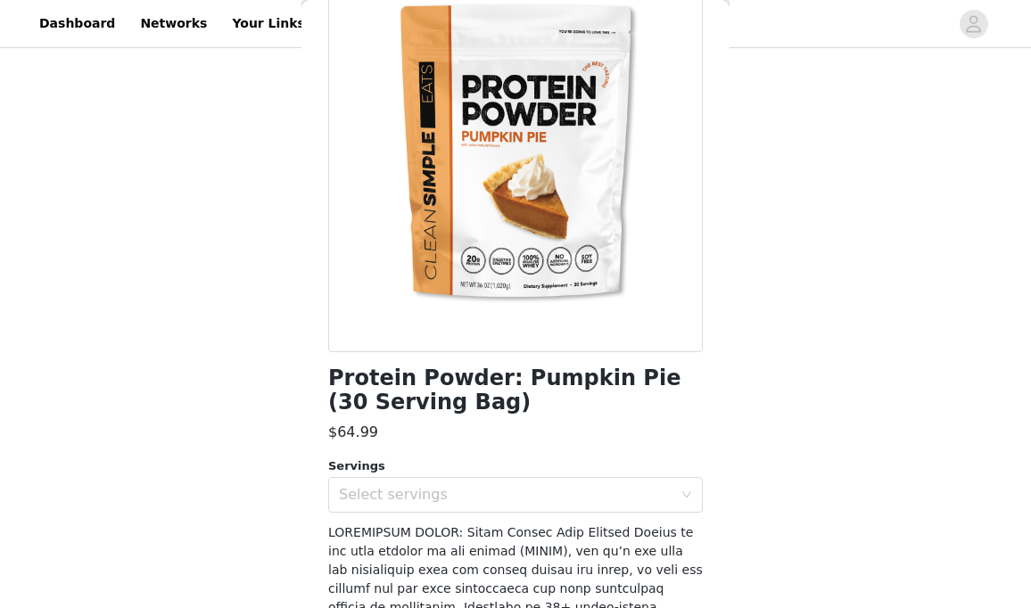
scroll to position [142, 0]
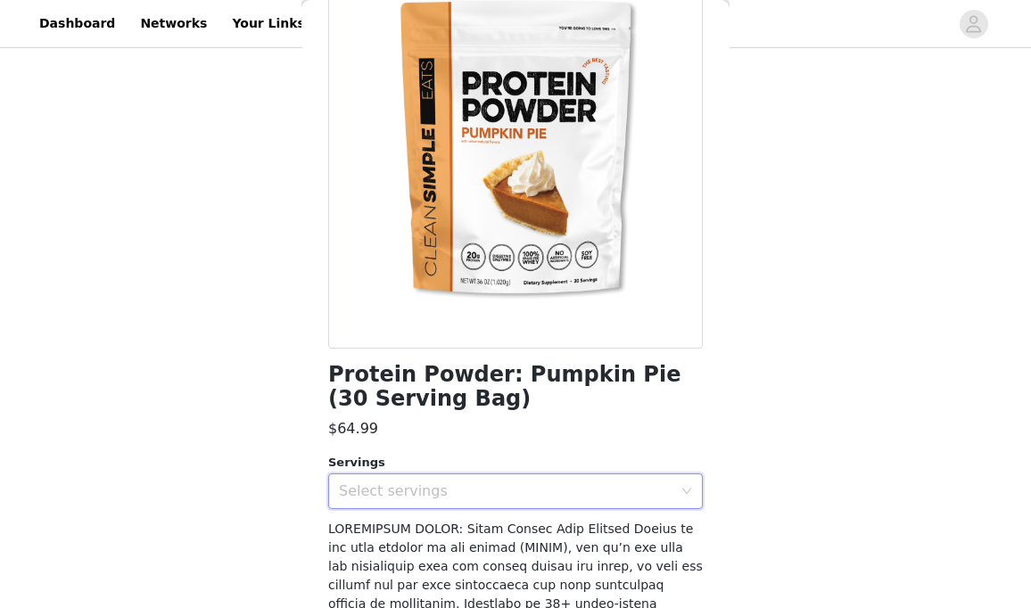
click at [459, 506] on div "Select servings" at bounding box center [510, 492] width 342 height 34
click at [459, 520] on li "30" at bounding box center [515, 530] width 375 height 29
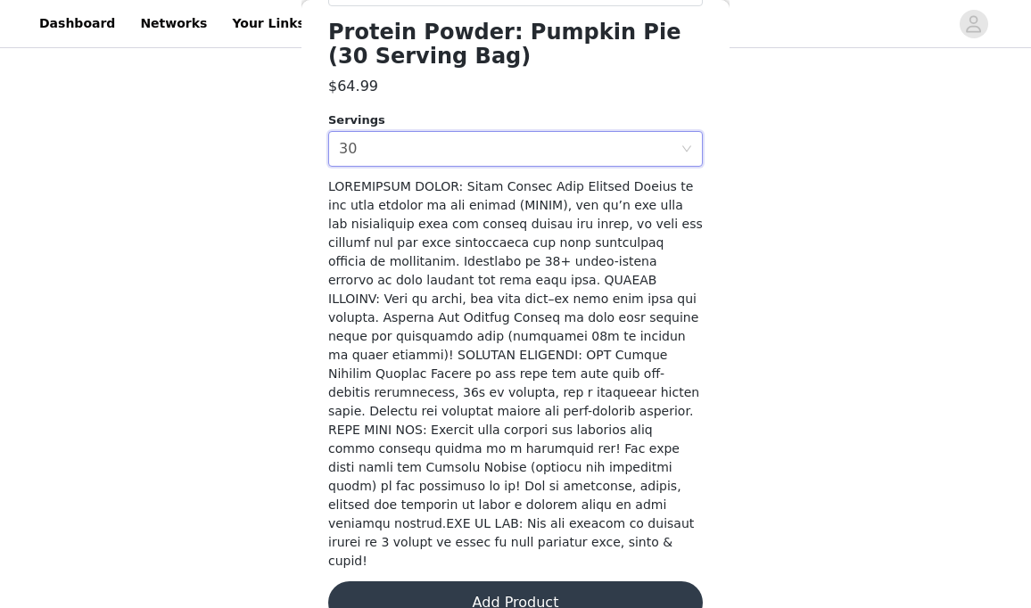
scroll to position [484, 0]
click at [486, 583] on button "Add Product" at bounding box center [515, 604] width 375 height 43
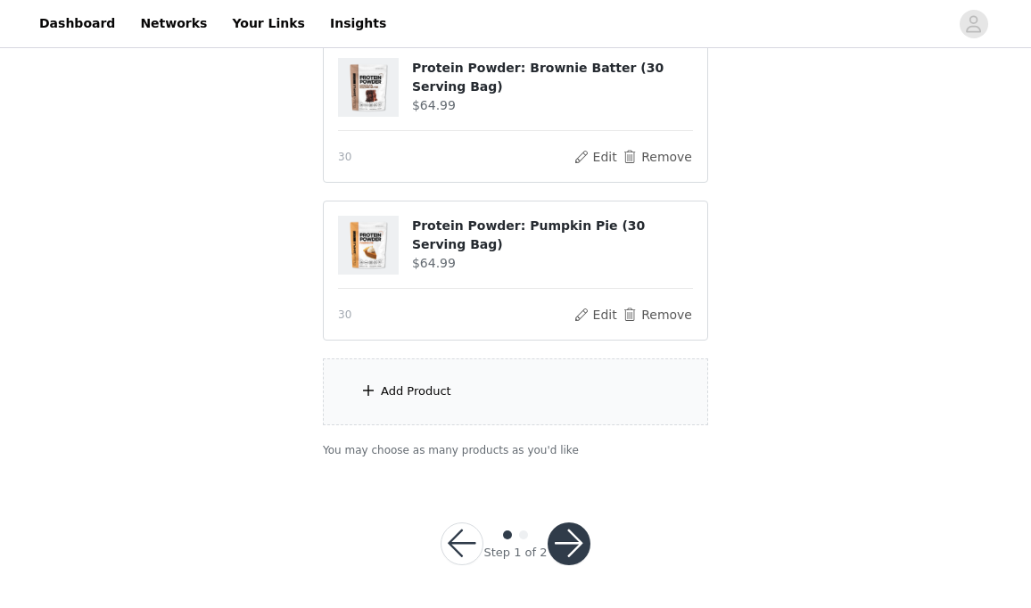
scroll to position [518, 0]
click at [388, 385] on div "Add Product" at bounding box center [416, 393] width 70 height 18
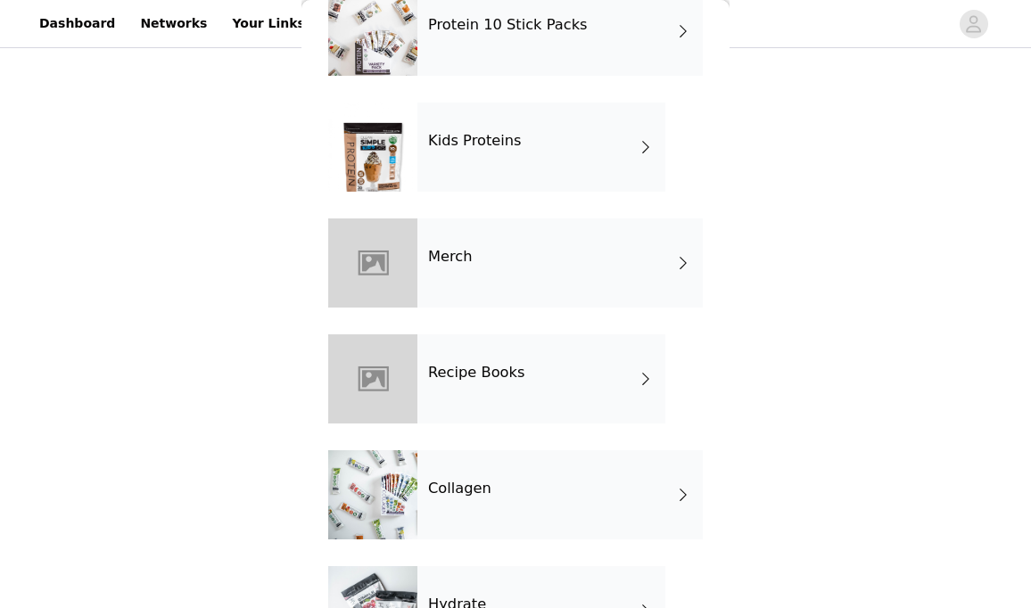
scroll to position [236, 0]
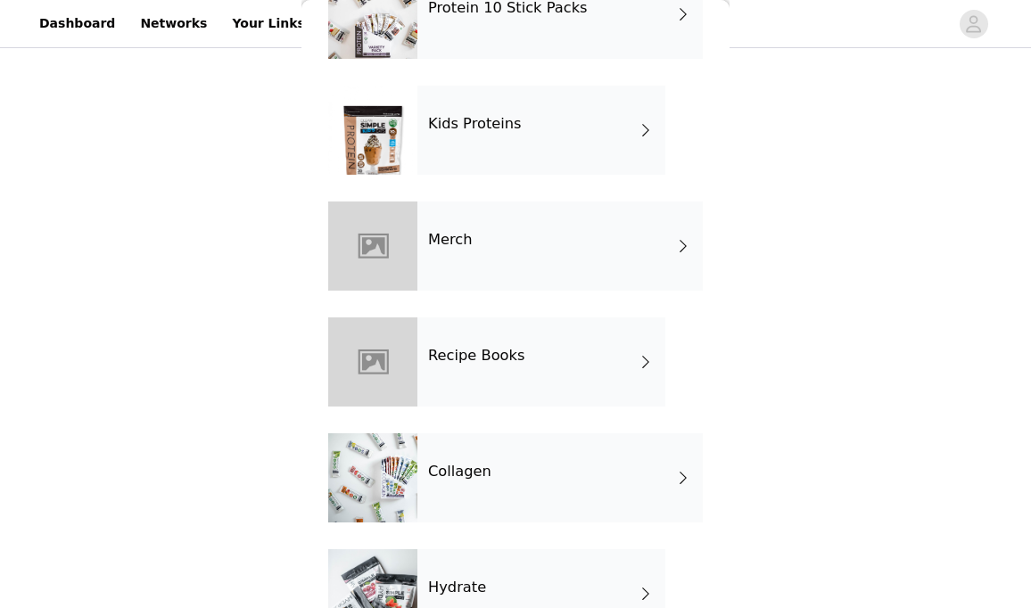
click at [365, 488] on div at bounding box center [372, 478] width 89 height 89
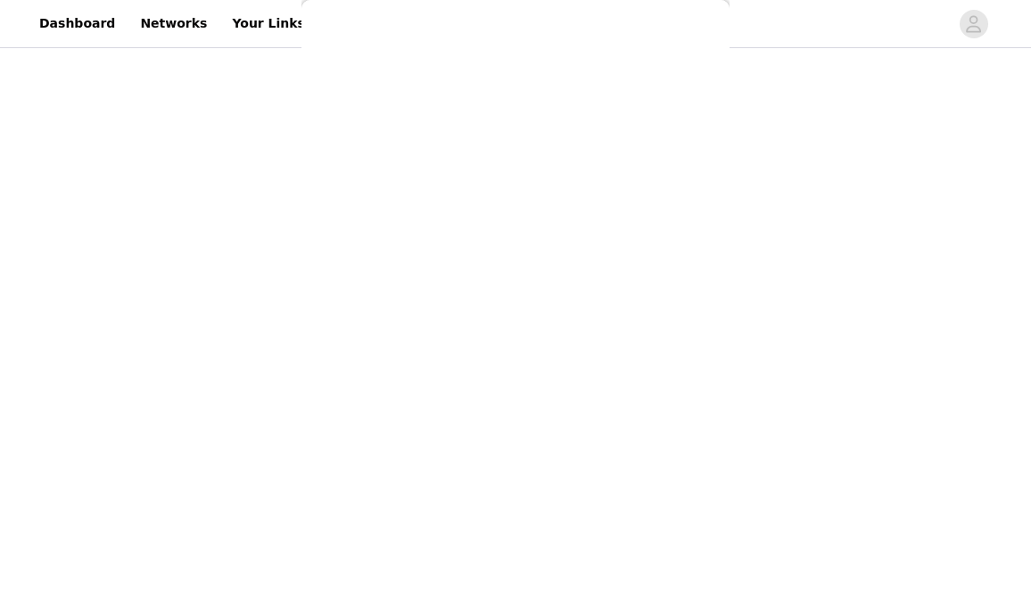
scroll to position [0, 0]
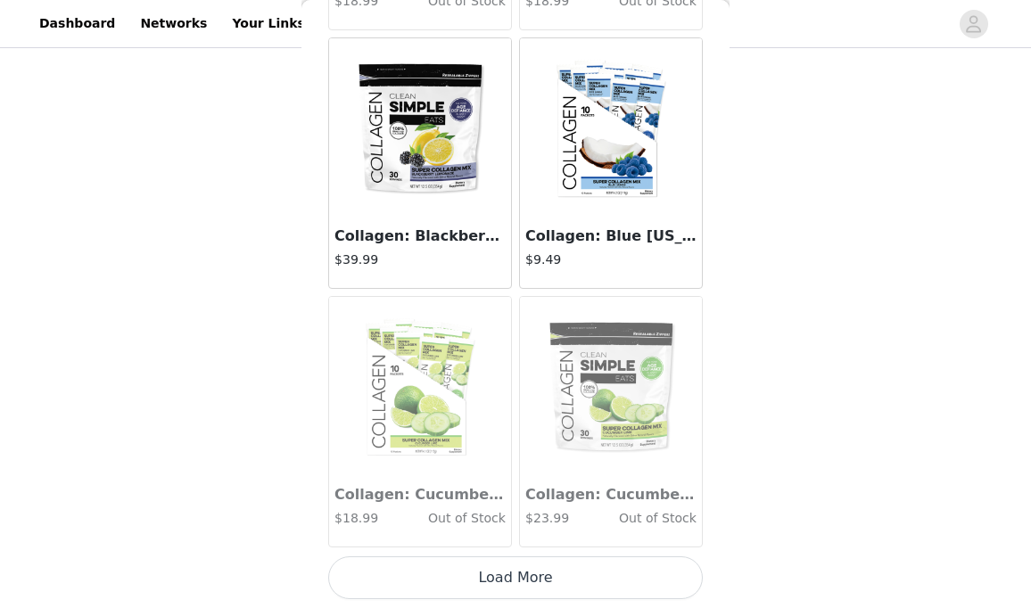
click at [518, 572] on button "Load More" at bounding box center [515, 578] width 375 height 43
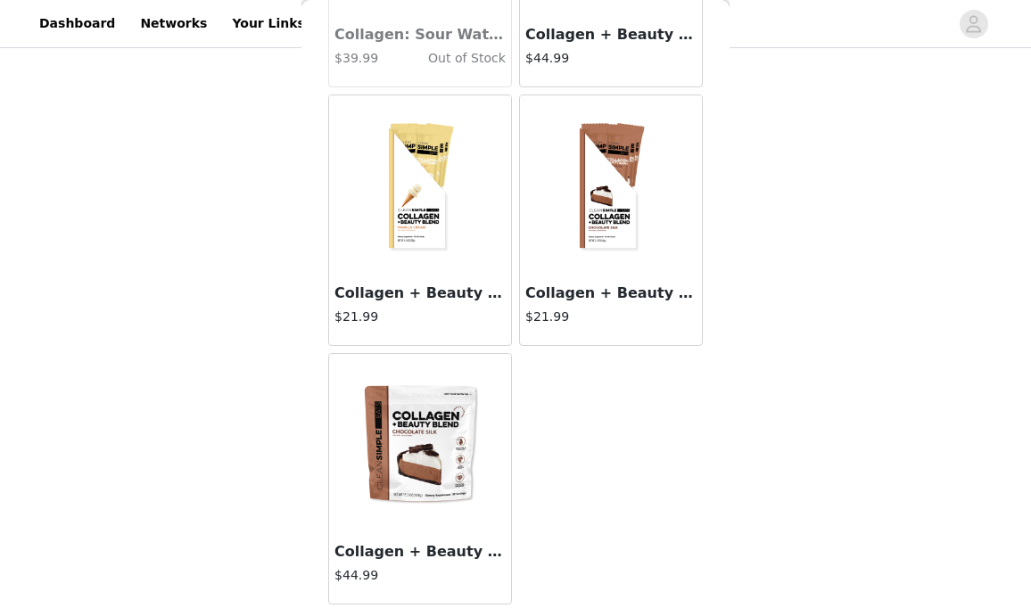
click at [409, 479] on img at bounding box center [420, 443] width 178 height 178
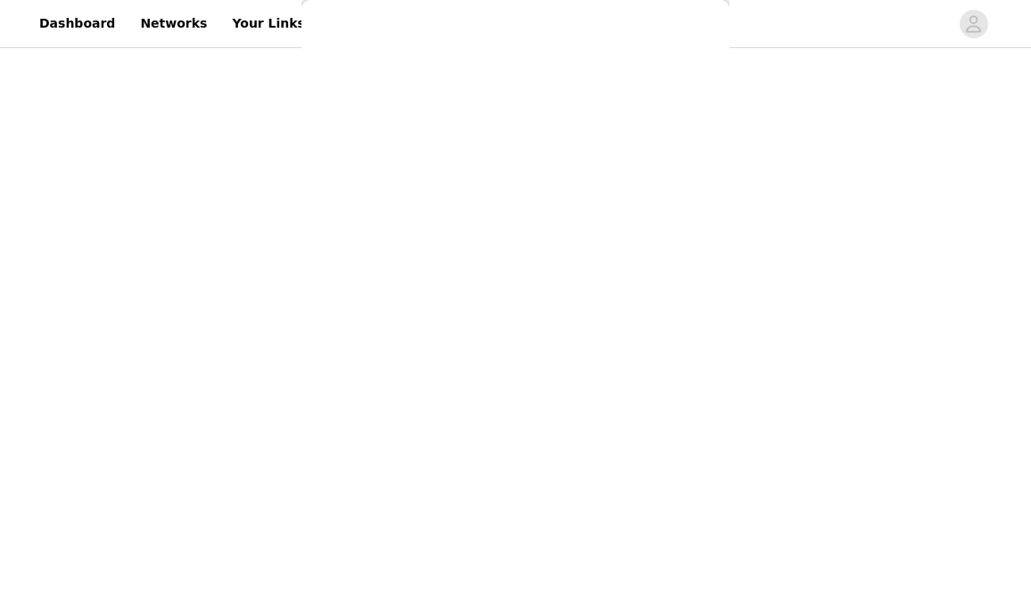
scroll to position [446, 0]
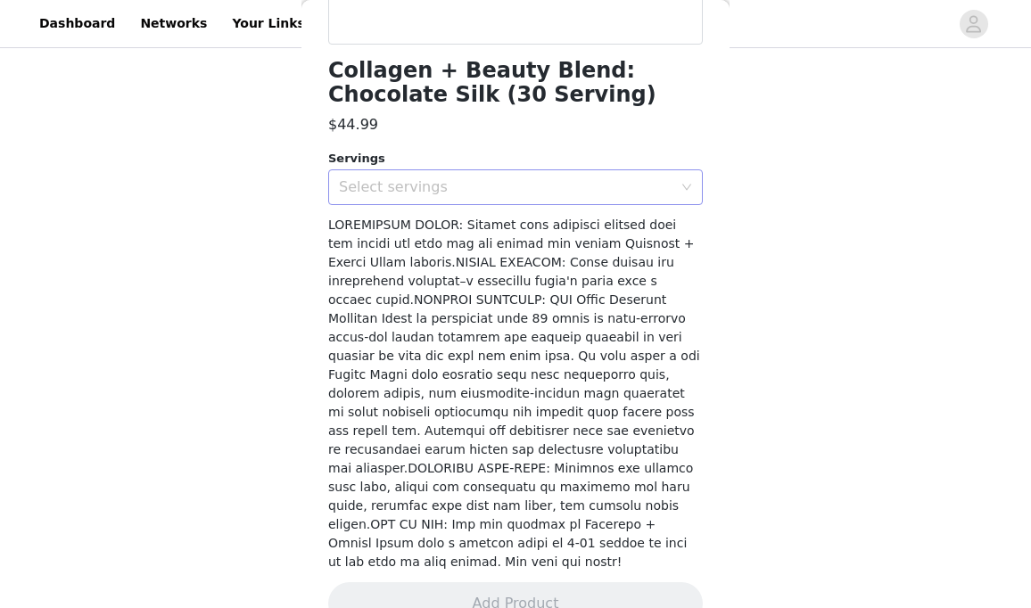
click at [518, 174] on div "Select servings" at bounding box center [510, 187] width 342 height 34
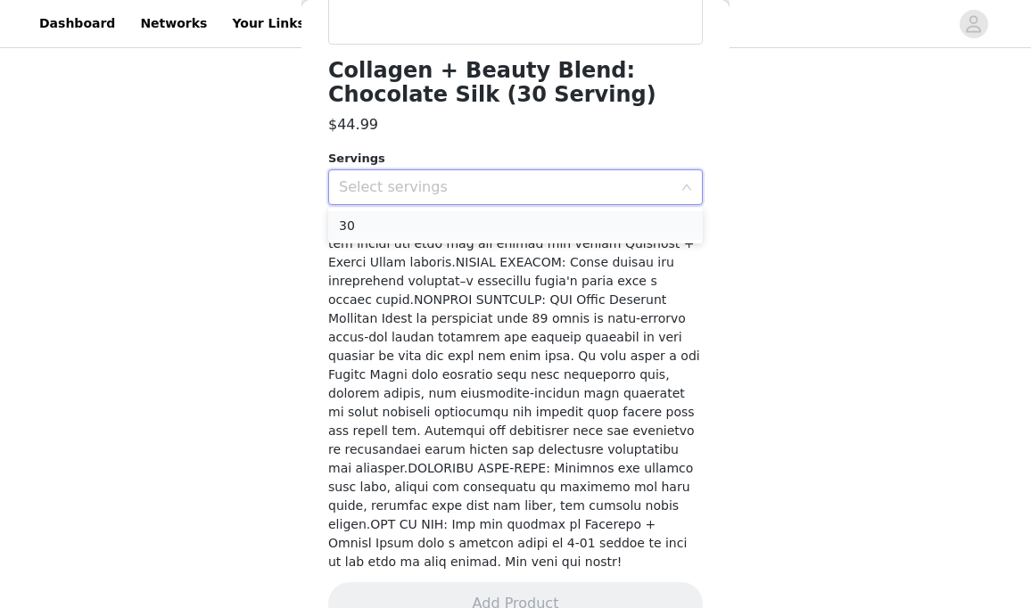
click at [508, 218] on li "30" at bounding box center [515, 225] width 375 height 29
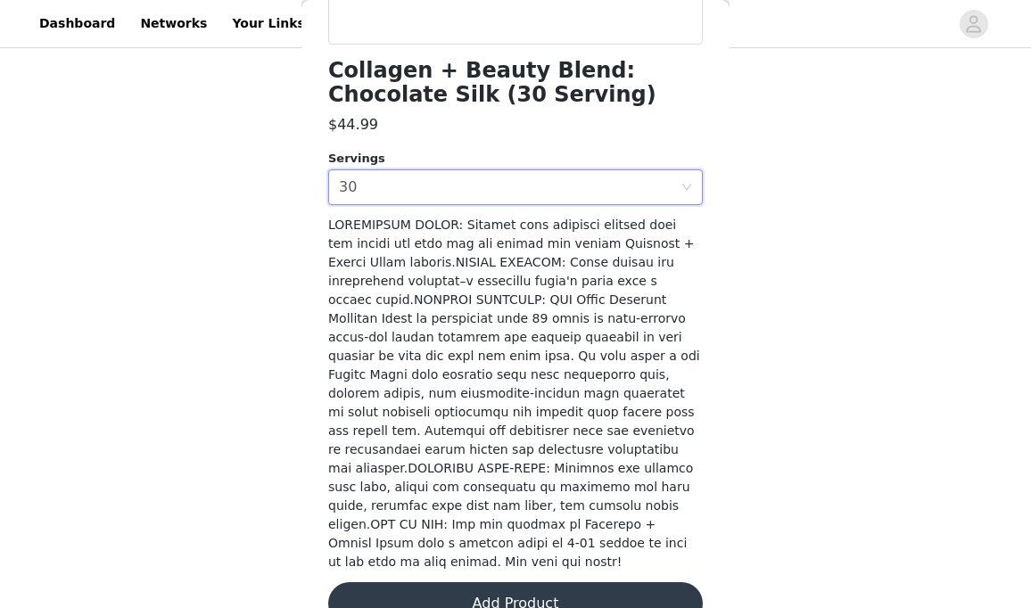
click at [468, 583] on button "Add Product" at bounding box center [515, 604] width 375 height 43
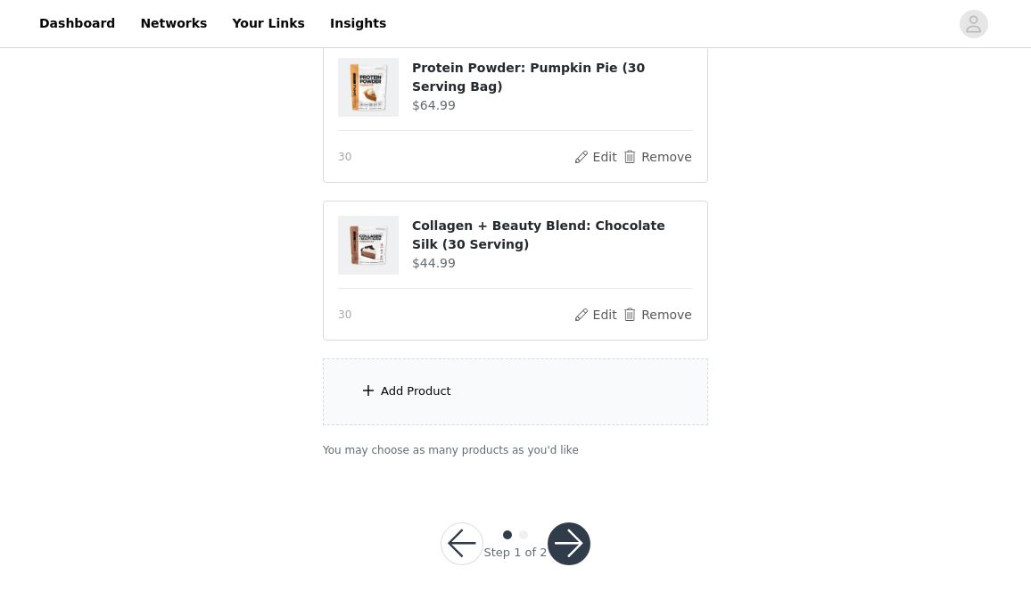
scroll to position [676, 0]
click at [572, 547] on button "button" at bounding box center [569, 545] width 43 height 43
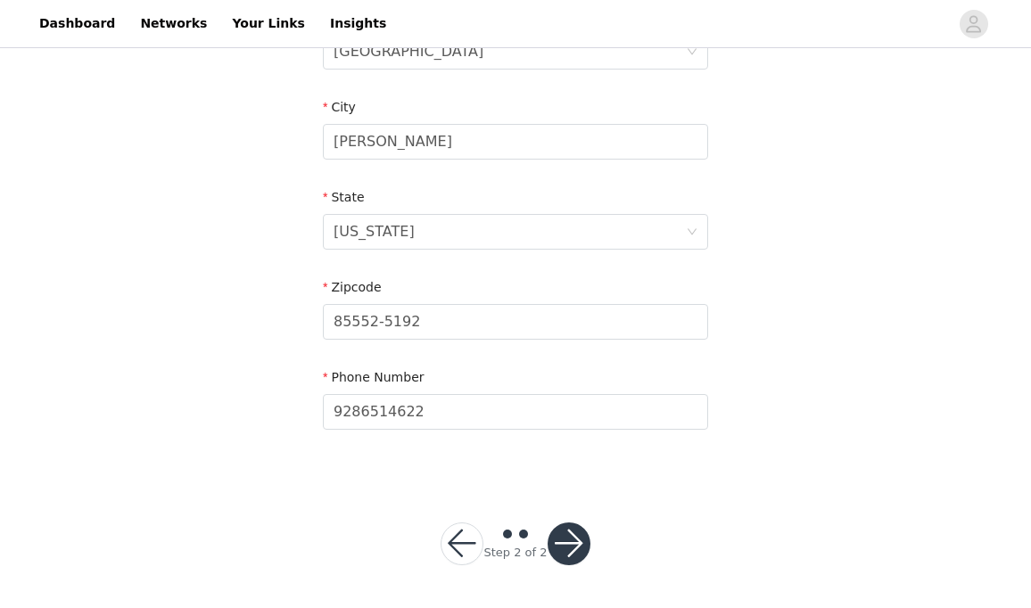
scroll to position [608, 0]
click at [558, 544] on button "button" at bounding box center [569, 545] width 43 height 43
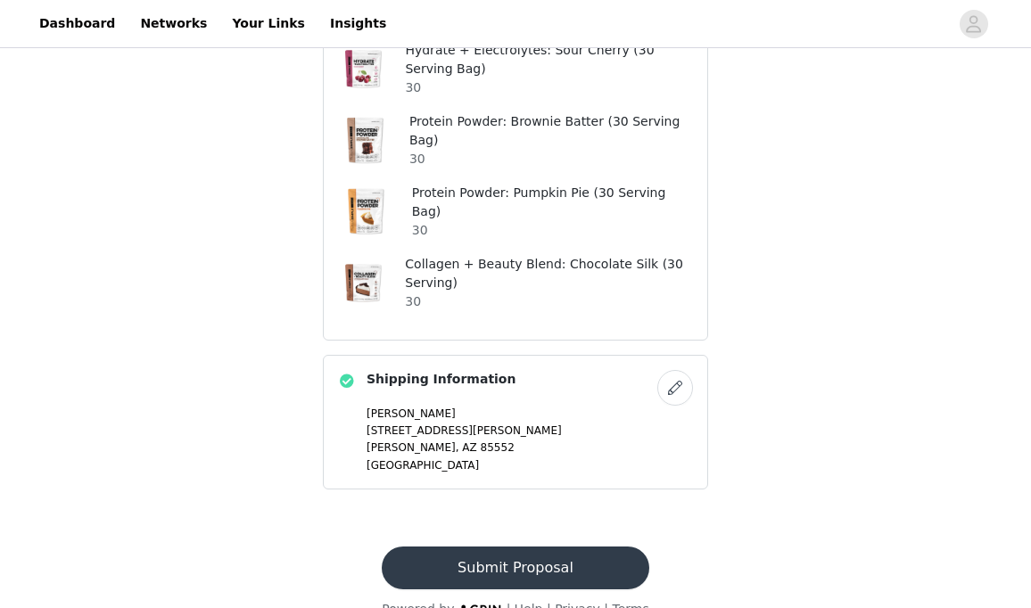
click at [475, 547] on button "Submit Proposal" at bounding box center [515, 568] width 267 height 43
